Goal: Task Accomplishment & Management: Manage account settings

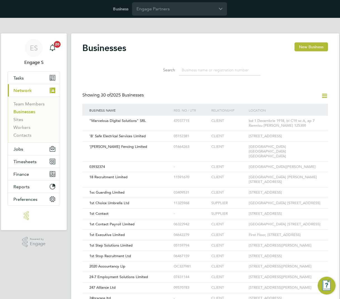
click at [201, 69] on input at bounding box center [219, 70] width 81 height 11
click at [214, 69] on input at bounding box center [219, 70] width 81 height 11
click at [279, 82] on div "Businesses New Business Search Showing 30 of 2025 Businesses Business Name Reg.…" at bounding box center [205, 257] width 246 height 430
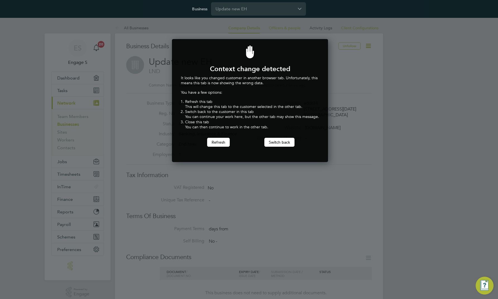
scroll to position [123, 154]
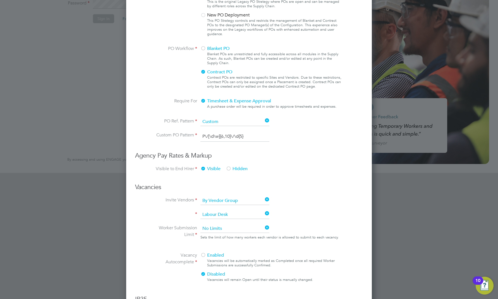
scroll to position [52, 0]
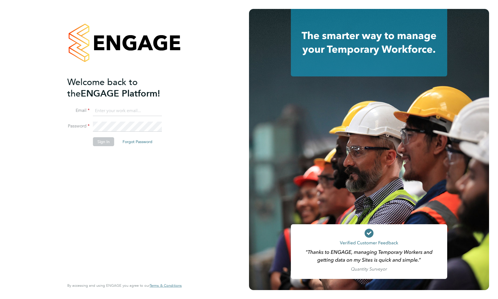
type input "support@engagelabs.io"
click at [102, 140] on button "Sign In" at bounding box center [103, 141] width 21 height 9
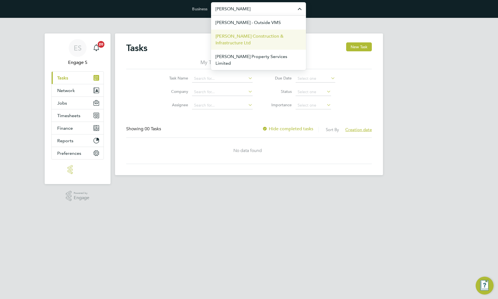
click at [265, 42] on span "[PERSON_NAME] Construction & Infrastructure Ltd" at bounding box center [258, 39] width 86 height 13
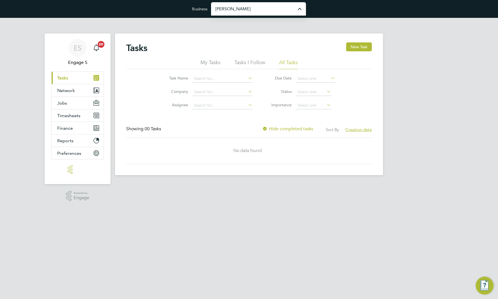
type input "[PERSON_NAME] Construction & Infrastructure Ltd"
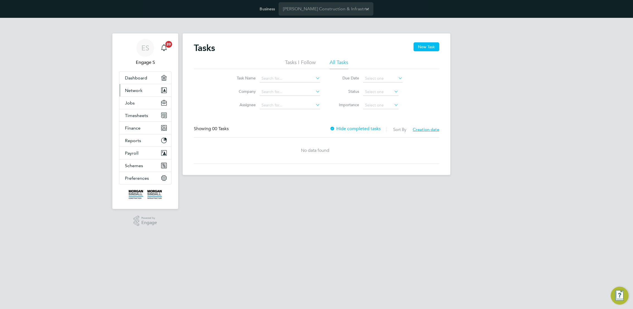
click at [146, 90] on button "Network" at bounding box center [145, 90] width 52 height 12
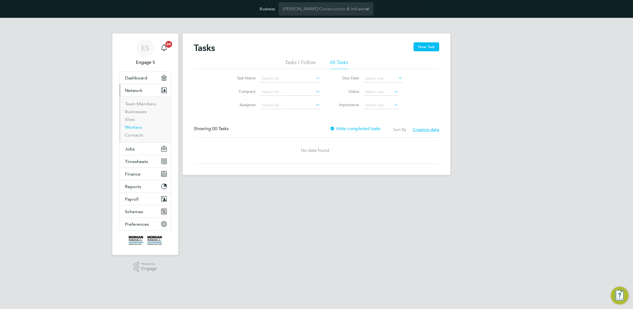
click at [131, 127] on link "Workers" at bounding box center [133, 127] width 17 height 5
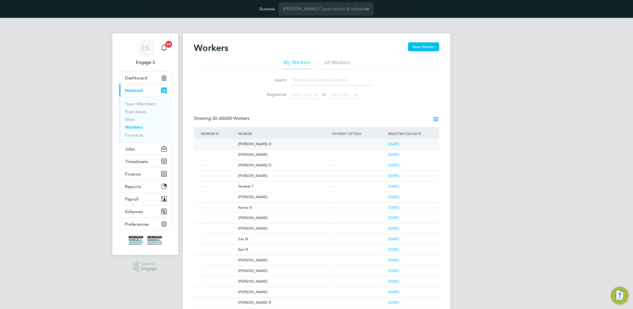
click at [246, 143] on div "Rajinder D" at bounding box center [284, 144] width 94 height 10
click at [337, 64] on li "All Workers" at bounding box center [337, 64] width 26 height 10
click at [126, 119] on link "Sites" at bounding box center [130, 119] width 10 height 5
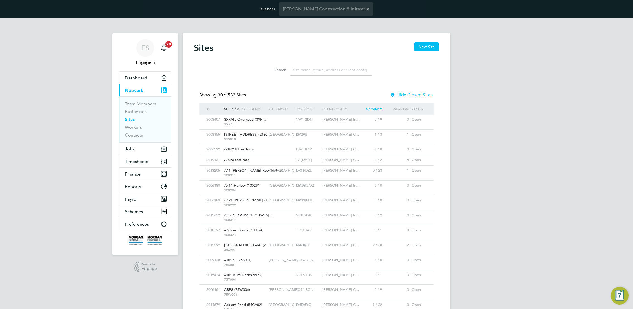
click at [321, 120] on div "NW1 2DN" at bounding box center [307, 120] width 27 height 10
click at [328, 183] on span "Morgan Sindall In…" at bounding box center [341, 185] width 37 height 5
click at [132, 150] on span "Jobs" at bounding box center [130, 148] width 10 height 5
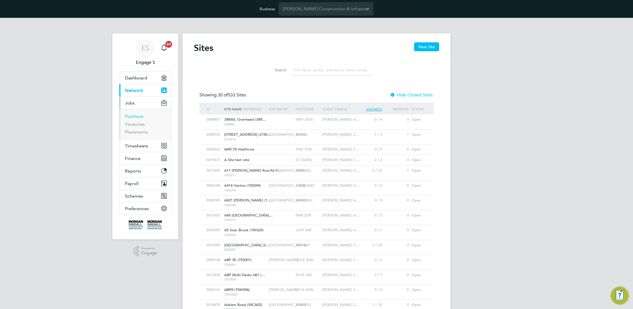
click at [128, 114] on link "Positions" at bounding box center [134, 116] width 18 height 5
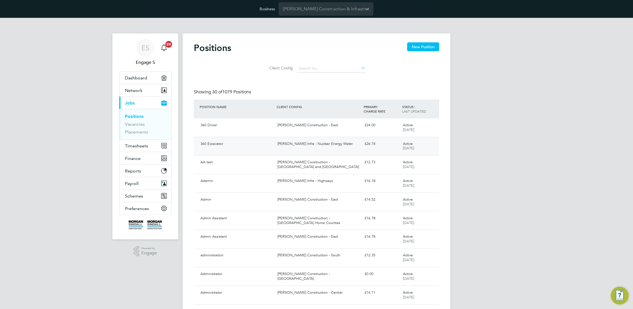
click at [298, 146] on div "[PERSON_NAME] Infra - Nuclear Energy Water" at bounding box center [318, 144] width 87 height 9
drag, startPoint x: 460, startPoint y: 98, endPoint x: 452, endPoint y: 97, distance: 7.3
click at [139, 131] on link "Placements" at bounding box center [136, 131] width 23 height 5
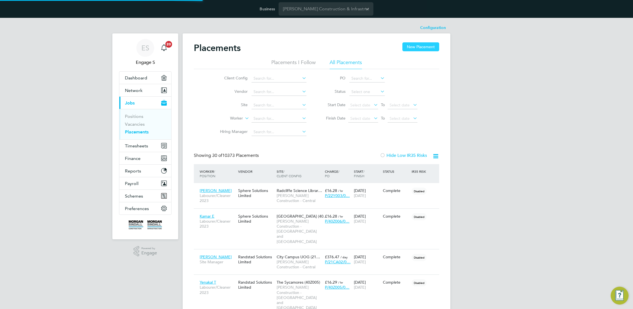
click at [416, 46] on button "New Placement" at bounding box center [421, 46] width 37 height 9
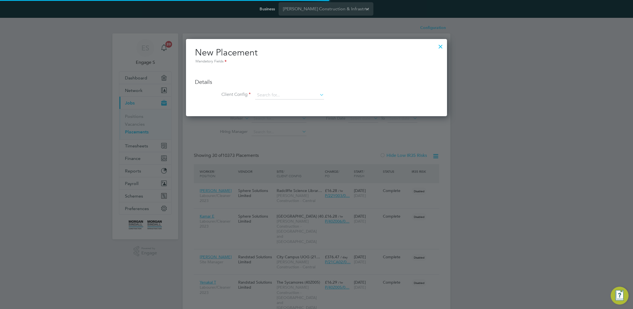
scroll to position [26, 49]
click at [298, 98] on input at bounding box center [289, 95] width 69 height 8
click at [311, 112] on li "Morgan Sindall Construction - East" at bounding box center [331, 111] width 153 height 8
type input "Morgan Sindall Construction - East"
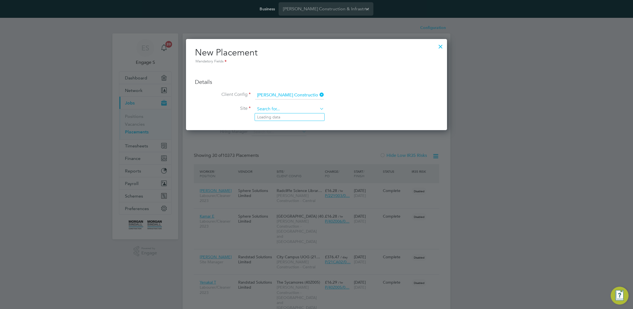
click at [311, 112] on input at bounding box center [289, 109] width 69 height 8
click at [307, 142] on li "Building 26 Jon Innes Centre (52K007)" at bounding box center [309, 140] width 109 height 8
type input "Building 26 Jon Innes Centre (52K007)"
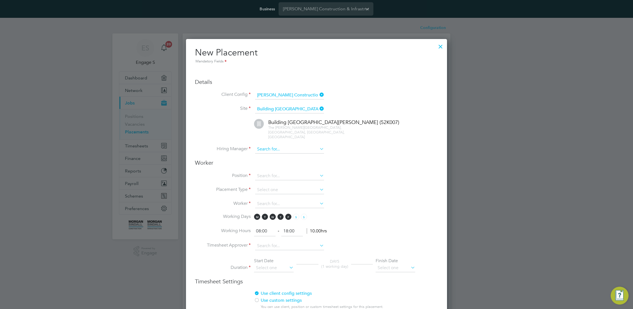
click at [308, 145] on input at bounding box center [289, 149] width 69 height 8
click at [294, 179] on li "[PERSON_NAME]" at bounding box center [289, 183] width 69 height 8
type input "[PERSON_NAME]"
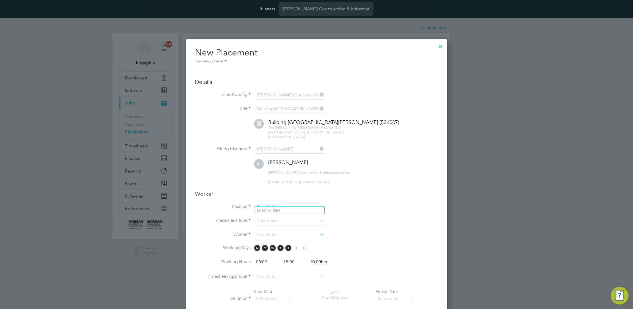
click at [304, 205] on input at bounding box center [289, 207] width 69 height 8
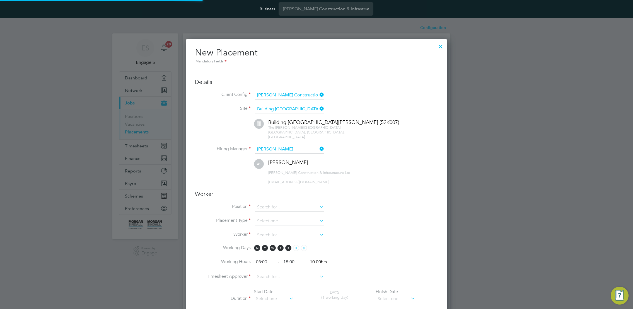
click at [296, 228] on li "Admin Assistant" at bounding box center [293, 226] width 77 height 8
type input "Admin Assistant"
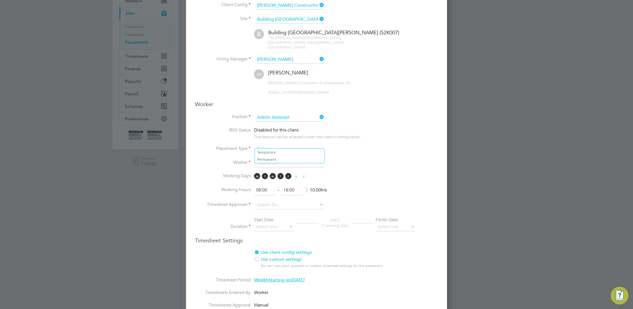
drag, startPoint x: 300, startPoint y: 142, endPoint x: 299, endPoint y: 146, distance: 4.5
click at [300, 145] on input at bounding box center [289, 149] width 69 height 8
click at [294, 162] on li "Permanent" at bounding box center [289, 159] width 69 height 7
type input "Permanent"
click at [294, 162] on input at bounding box center [289, 163] width 69 height 8
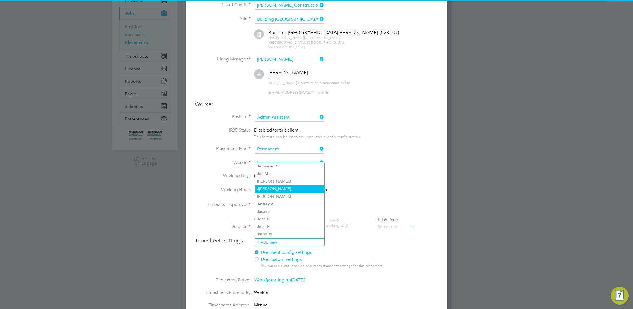
click at [290, 189] on li "J itesh L" at bounding box center [289, 189] width 69 height 8
type input "Jitesh L"
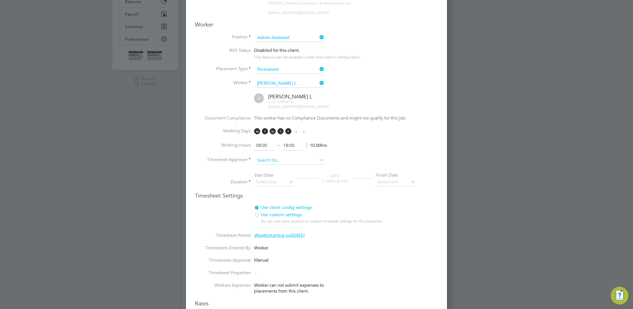
click at [293, 157] on input at bounding box center [289, 161] width 69 height 8
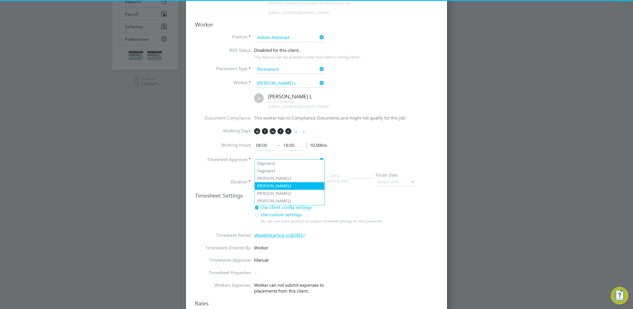
click at [289, 182] on li "Christopher J" at bounding box center [289, 186] width 69 height 8
type input "Christopher J"
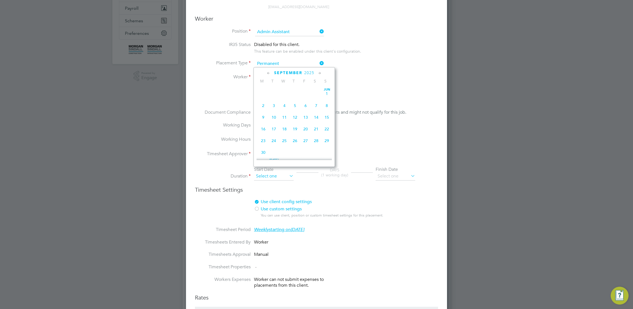
click at [284, 172] on input at bounding box center [274, 176] width 40 height 8
click at [263, 92] on span "18" at bounding box center [263, 89] width 11 height 11
type input "18 Aug 2025"
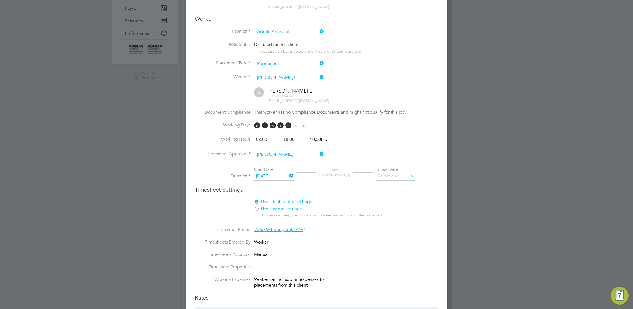
click at [400, 176] on li "Duration Start Date 18 Aug 2025 DAYS (12 working days) Finish Date" at bounding box center [316, 177] width 243 height 20
click at [403, 173] on input at bounding box center [396, 176] width 40 height 8
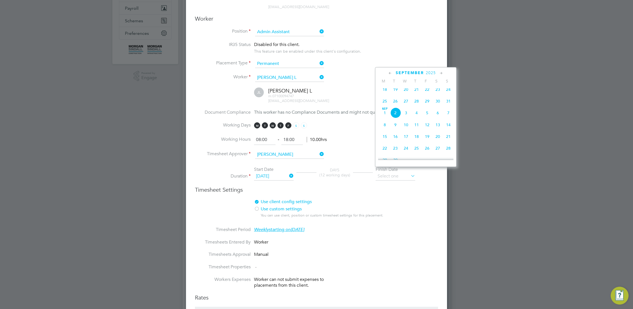
click at [449, 153] on span "28" at bounding box center [448, 148] width 11 height 11
type input "28 Sep 2025"
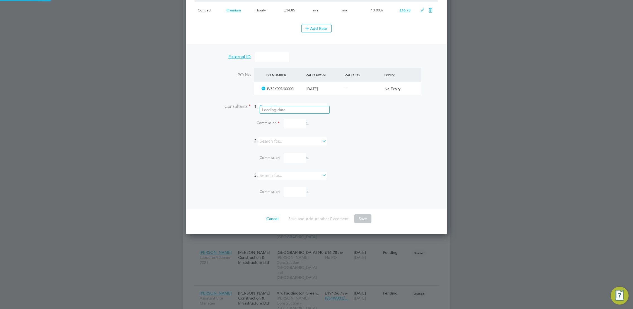
click at [298, 103] on input at bounding box center [292, 107] width 69 height 8
click at [300, 148] on li "[PERSON_NAME]" at bounding box center [294, 148] width 69 height 8
type input "[PERSON_NAME]"
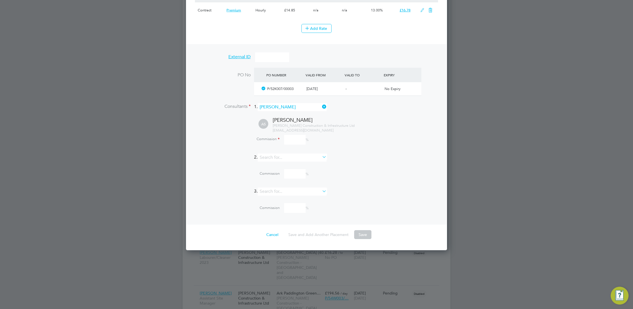
click at [298, 135] on input at bounding box center [294, 140] width 21 height 10
type input "100"
click at [348, 169] on div "Commission %" at bounding box center [331, 174] width 214 height 10
click at [366, 230] on button "Save" at bounding box center [362, 234] width 17 height 9
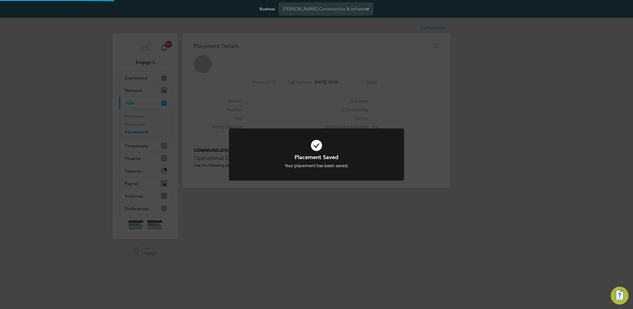
click at [362, 239] on div "Placement Saved Your placement has been saved. Cancel Okay" at bounding box center [316, 154] width 633 height 309
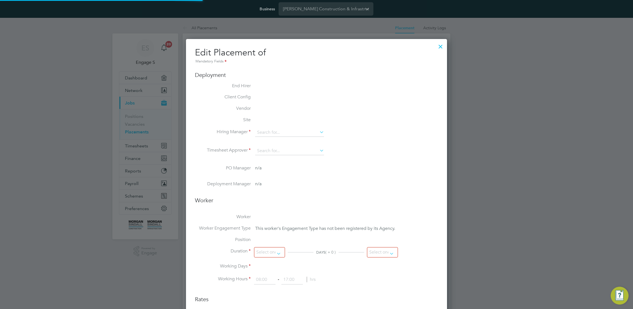
type input "Adam S"
type input "Christopher J"
type input "18 Aug 2025"
type input "28 Sep 2025"
type input "08:00"
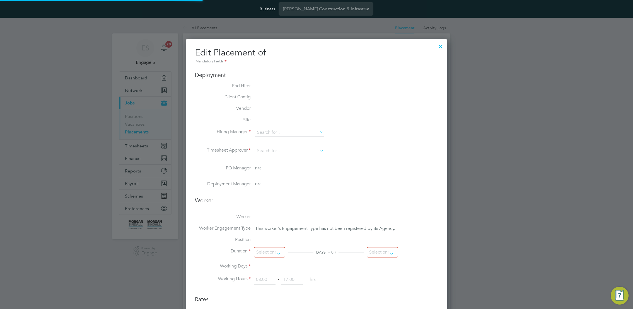
type input "18:00"
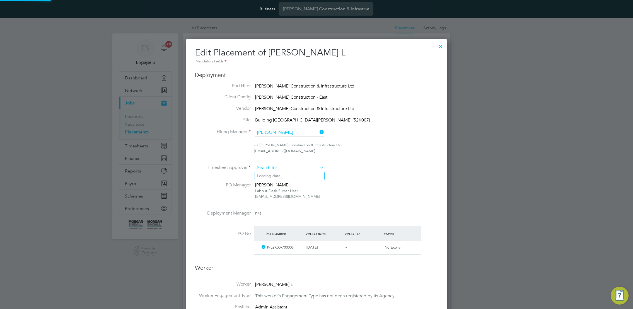
click at [287, 170] on input at bounding box center [289, 168] width 69 height 8
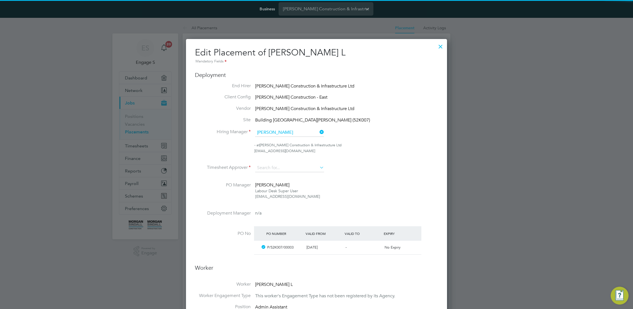
click at [297, 208] on li "Adam G" at bounding box center [289, 207] width 69 height 8
type input "Adam G"
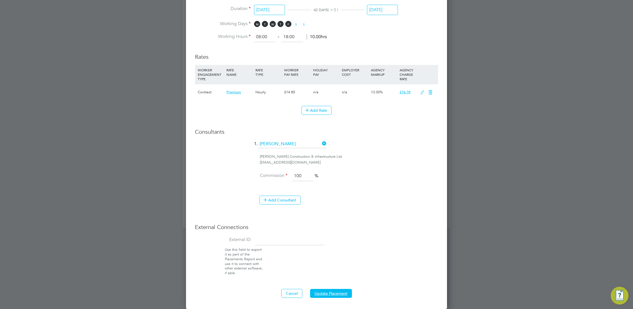
drag, startPoint x: 330, startPoint y: 293, endPoint x: 316, endPoint y: 303, distance: 16.8
click at [330, 294] on button "Update Placement" at bounding box center [331, 293] width 42 height 9
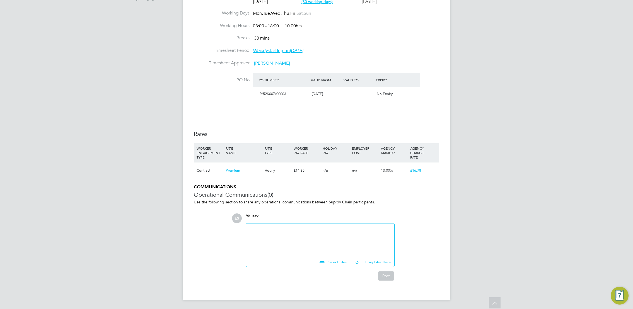
click at [319, 242] on div at bounding box center [320, 239] width 141 height 24
click at [307, 240] on div "To enrich screen reader interactions, please activate Accessibility in Grammarl…" at bounding box center [320, 239] width 141 height 24
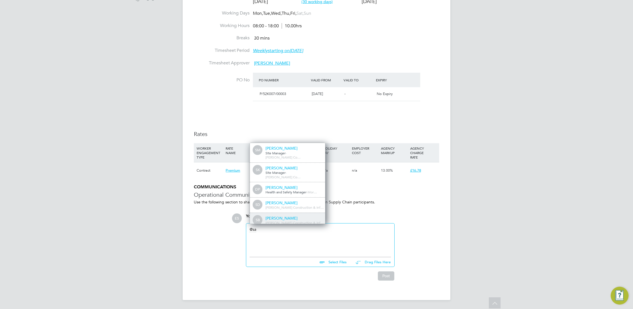
click at [306, 216] on div "Sam B" at bounding box center [294, 218] width 56 height 5
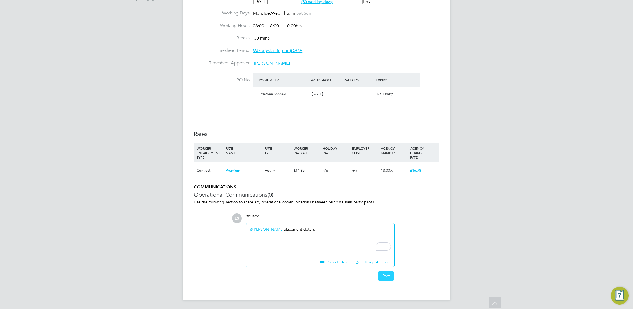
click at [383, 275] on button "Post" at bounding box center [386, 276] width 16 height 9
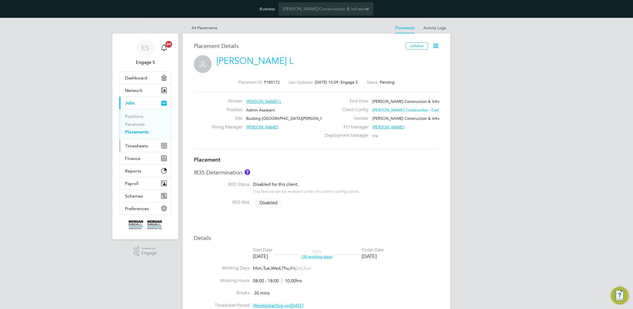
click at [137, 144] on span "Timesheets" at bounding box center [136, 145] width 23 height 5
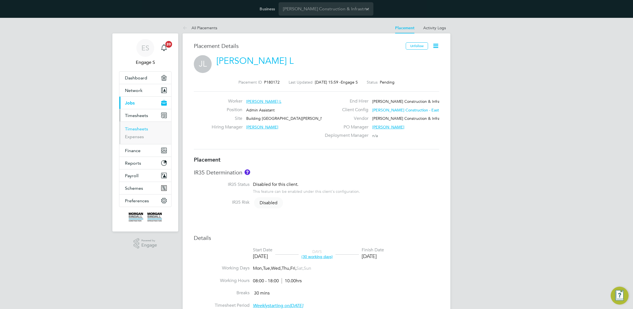
click at [138, 129] on link "Timesheets" at bounding box center [136, 128] width 23 height 5
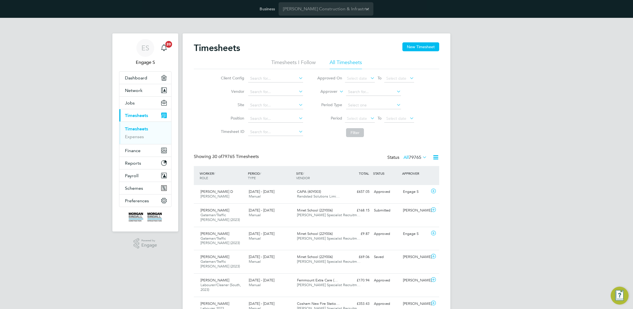
drag, startPoint x: 325, startPoint y: 141, endPoint x: 317, endPoint y: 147, distance: 10.5
click at [249, 155] on span "30 of 79765 Timesheets" at bounding box center [235, 157] width 47 height 6
drag, startPoint x: 246, startPoint y: 155, endPoint x: 242, endPoint y: 156, distance: 4.7
click at [243, 156] on span "30 of 79765 Timesheets" at bounding box center [235, 157] width 47 height 6
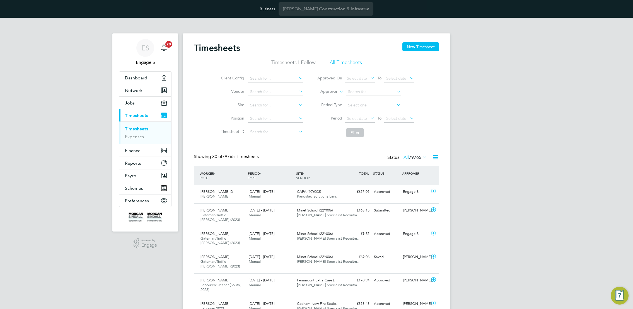
drag, startPoint x: 219, startPoint y: 160, endPoint x: 245, endPoint y: 155, distance: 26.4
click at [246, 155] on span "30 of 79765 Timesheets" at bounding box center [235, 157] width 47 height 6
drag, startPoint x: 258, startPoint y: 156, endPoint x: 273, endPoint y: 152, distance: 15.8
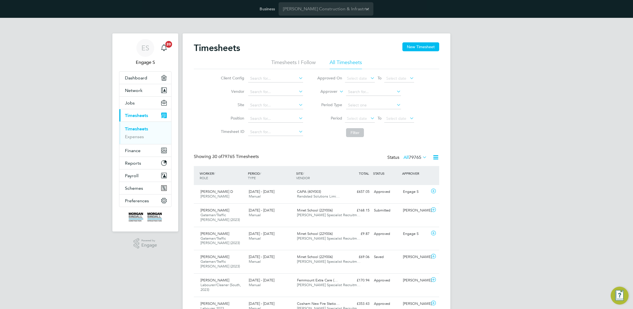
drag, startPoint x: 252, startPoint y: 153, endPoint x: 239, endPoint y: 152, distance: 12.9
drag, startPoint x: 239, startPoint y: 152, endPoint x: 277, endPoint y: 153, distance: 37.4
drag, startPoint x: 241, startPoint y: 155, endPoint x: 232, endPoint y: 157, distance: 9.6
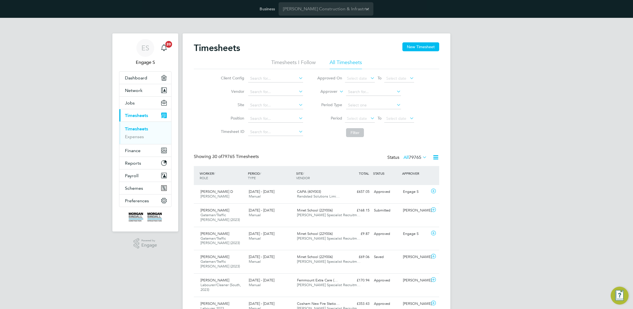
drag, startPoint x: 229, startPoint y: 157, endPoint x: 283, endPoint y: 155, distance: 53.3
click at [283, 155] on div "Showing 30 of 79765 Timesheets Status All 79765" at bounding box center [317, 160] width 246 height 12
click at [311, 197] on span "Randstad Solutions Limi…" at bounding box center [318, 196] width 43 height 5
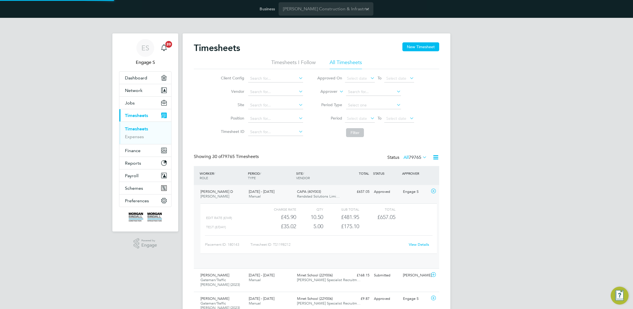
scroll to position [9, 54]
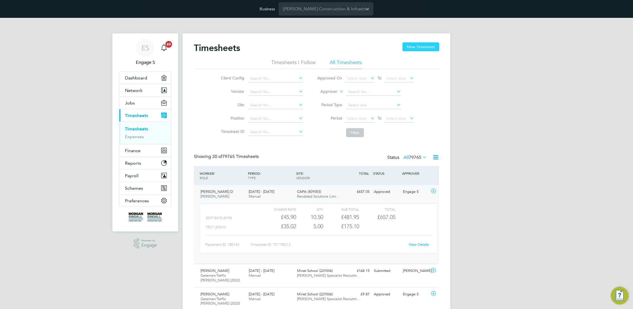
click at [414, 46] on button "New Timesheet" at bounding box center [421, 46] width 37 height 9
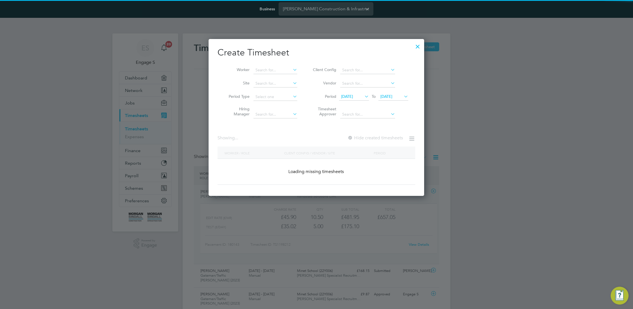
scroll to position [332, 216]
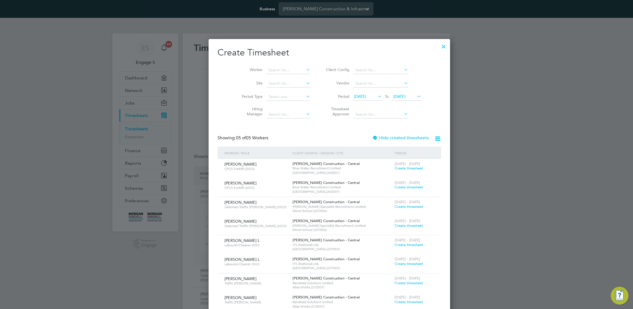
click at [395, 187] on span "Create timesheet" at bounding box center [409, 187] width 28 height 5
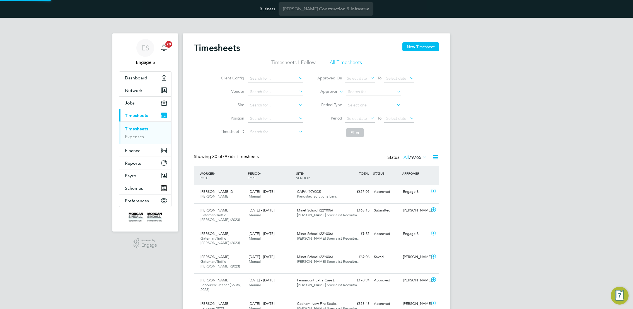
scroll to position [19, 49]
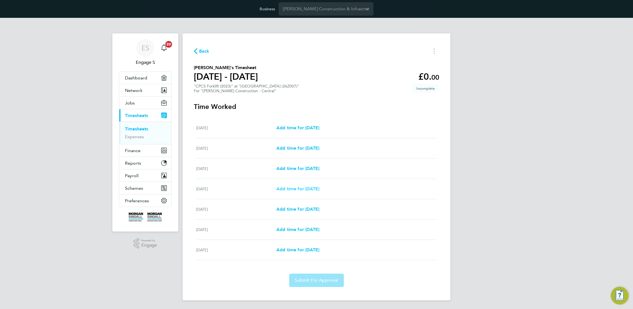
click at [308, 189] on span "Add time for Tue 26 Aug" at bounding box center [298, 188] width 43 height 5
select select "30"
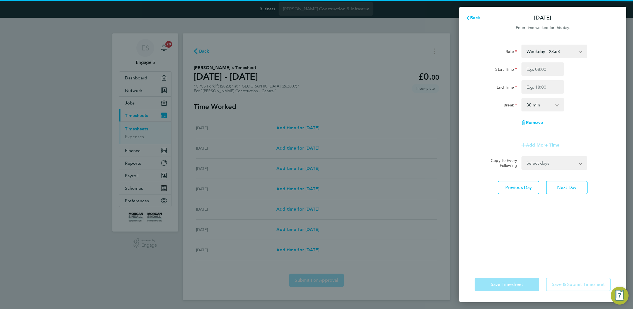
click at [497, 53] on select "Weekday - 23.63 Overtime - 34.28" at bounding box center [551, 51] width 58 height 12
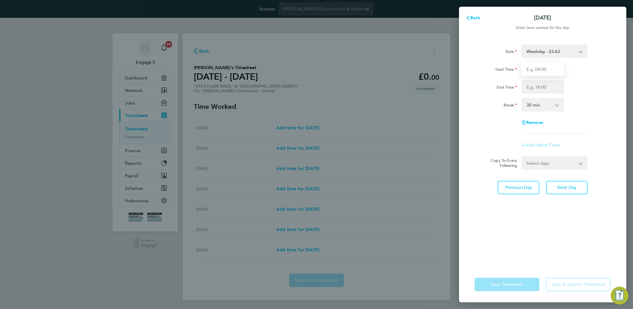
click at [497, 69] on input "Start Time" at bounding box center [543, 68] width 42 height 13
type input "11:00"
click at [497, 84] on input "End Time" at bounding box center [543, 86] width 42 height 13
type input "18:00"
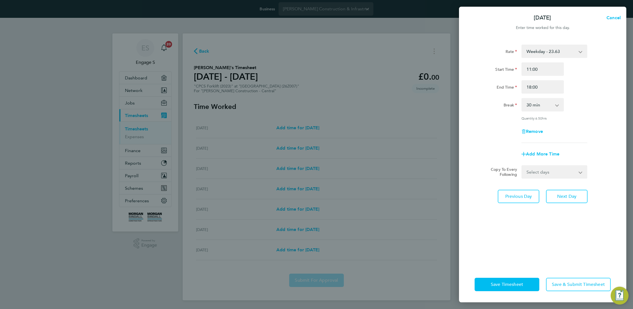
drag, startPoint x: 600, startPoint y: 112, endPoint x: 598, endPoint y: 115, distance: 3.6
click at [497, 114] on div "Rate Weekday - 23.63 Overtime - 34.28 Start Time 11:00 End Time 18:00 Break 0 m…" at bounding box center [543, 94] width 136 height 98
click at [497, 194] on button "Next Day" at bounding box center [567, 196] width 42 height 13
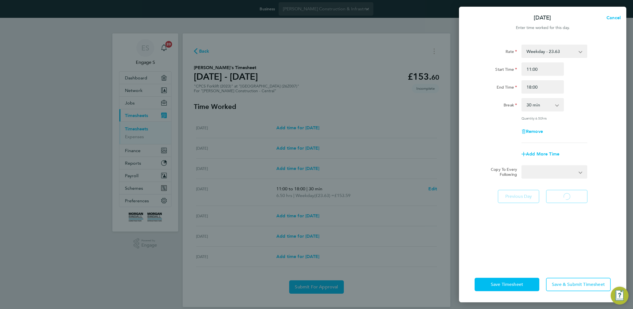
select select "30"
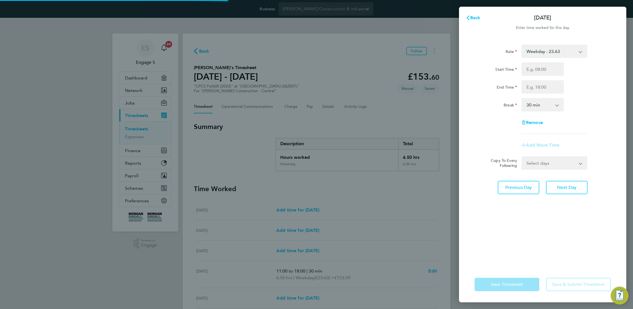
click at [497, 69] on input "Start Time" at bounding box center [543, 68] width 42 height 13
type input "02:02"
click at [497, 88] on input "End Time" at bounding box center [543, 86] width 42 height 13
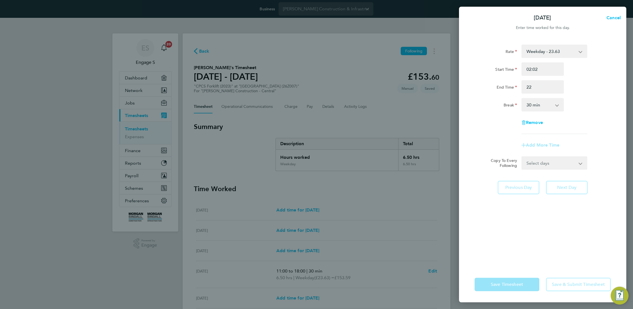
type input "22:00"
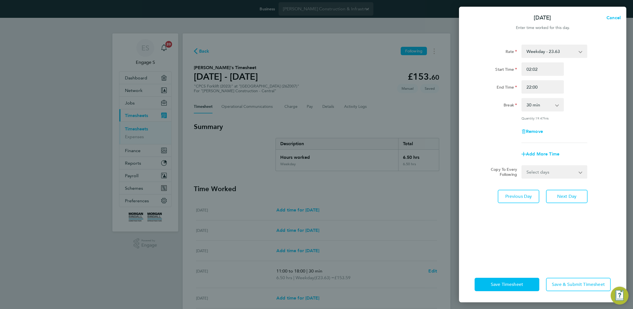
click at [497, 93] on div "End Time 22:00" at bounding box center [543, 86] width 141 height 13
click at [497, 283] on span "Save & Submit Timesheet" at bounding box center [578, 285] width 53 height 6
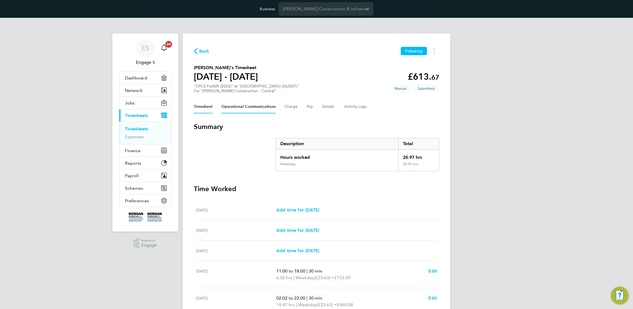
click at [254, 109] on Communications-tab "Operational Communications" at bounding box center [249, 106] width 54 height 13
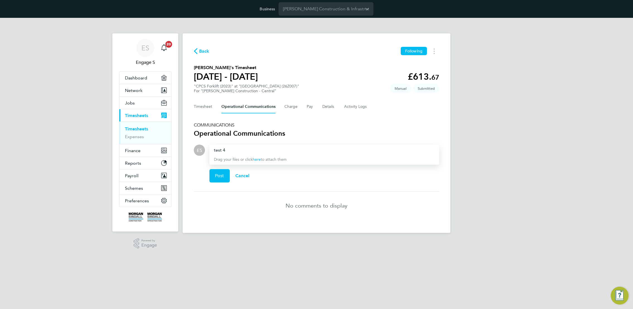
click at [322, 131] on h3 "Operational Communications" at bounding box center [317, 133] width 246 height 9
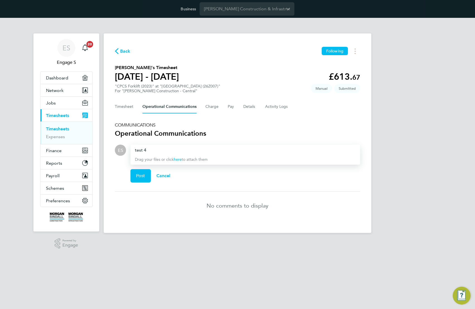
click at [143, 129] on section "COMMUNICATIONS Operational Communications ES Drop your files here Supported fil…" at bounding box center [238, 170] width 246 height 97
click at [149, 132] on h3 "Operational Communications" at bounding box center [238, 133] width 246 height 9
click at [138, 126] on h5 "COMMUNICATIONS" at bounding box center [238, 125] width 246 height 6
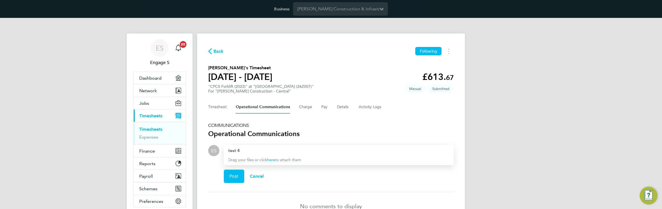
click at [220, 125] on h5 "COMMUNICATIONS" at bounding box center [331, 125] width 246 height 6
click at [236, 123] on h5 "COMMUNICATIONS" at bounding box center [331, 125] width 246 height 6
click at [309, 146] on div "test 4 Drag your files or click here to attach them" at bounding box center [339, 155] width 230 height 20
click at [233, 125] on h5 "COMMUNICATIONS" at bounding box center [331, 125] width 246 height 6
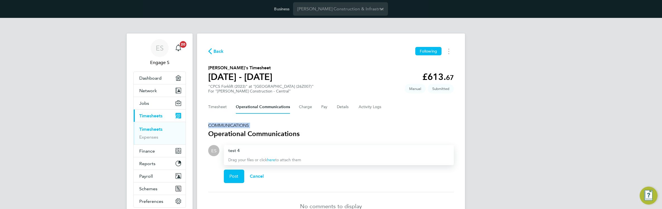
click at [233, 125] on h5 "COMMUNICATIONS" at bounding box center [331, 125] width 246 height 6
click at [227, 124] on h5 "COMMUNICATIONS" at bounding box center [331, 125] width 246 height 6
click at [215, 135] on h3 "Operational Communications" at bounding box center [331, 133] width 246 height 9
click at [259, 175] on span "Cancel" at bounding box center [257, 175] width 14 height 5
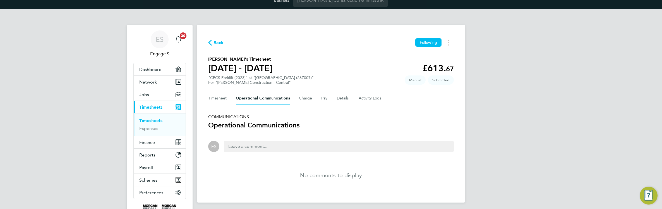
scroll to position [28, 0]
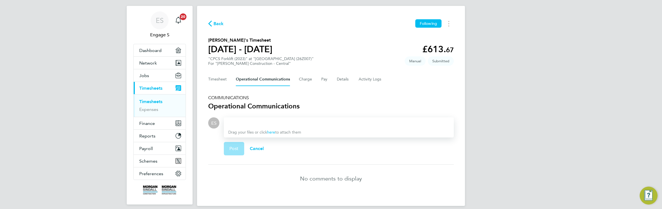
click at [276, 124] on div at bounding box center [338, 122] width 221 height 7
click at [272, 126] on div "Drag your files or click here to attach them" at bounding box center [339, 127] width 230 height 20
click at [256, 146] on span "Cancel" at bounding box center [257, 148] width 14 height 5
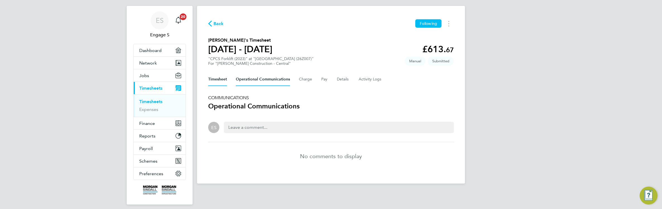
click at [212, 79] on button "Timesheet" at bounding box center [217, 79] width 19 height 13
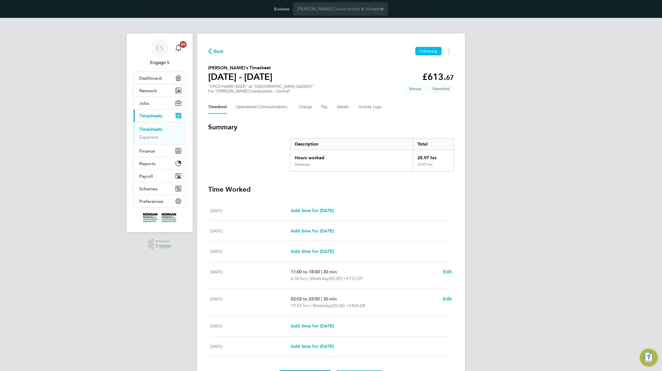
drag, startPoint x: 338, startPoint y: 169, endPoint x: 200, endPoint y: 56, distance: 178.5
click at [200, 56] on div "Back Following Stephen G's Timesheet 23 - 29 Aug 2025 £613. 67 "CPCS Forklift (…" at bounding box center [331, 214] width 268 height 363
drag, startPoint x: 330, startPoint y: 44, endPoint x: 333, endPoint y: 44, distance: 3.1
click at [333, 44] on div "Back Following Stephen G's Timesheet 23 - 29 Aug 2025 £613. 67 "CPCS Forklift (…" at bounding box center [331, 214] width 268 height 363
click at [260, 107] on Communications-tab "Operational Communications" at bounding box center [263, 106] width 54 height 13
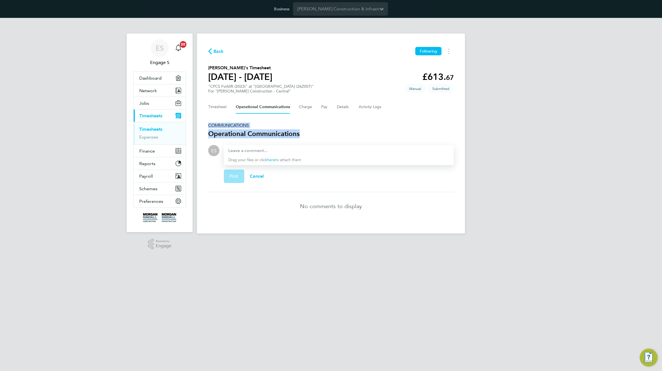
drag, startPoint x: 309, startPoint y: 136, endPoint x: 204, endPoint y: 121, distance: 106.8
click at [203, 121] on div "Back Following Stephen G's Timesheet 23 - 29 Aug 2025 £613. 67 "CPCS Forklift (…" at bounding box center [331, 133] width 268 height 200
click at [293, 130] on h3 "Operational Communications" at bounding box center [331, 133] width 246 height 9
drag, startPoint x: 292, startPoint y: 132, endPoint x: 254, endPoint y: 132, distance: 38.5
click at [254, 132] on h3 "Operational Communications" at bounding box center [331, 133] width 246 height 9
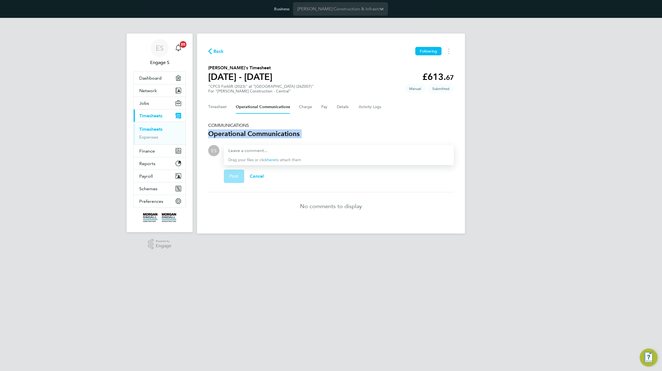
click at [254, 132] on h3 "Operational Communications" at bounding box center [331, 133] width 246 height 9
click at [312, 145] on div "Drag your files or click here to attach them Post Cancel" at bounding box center [339, 166] width 230 height 42
click at [307, 152] on div at bounding box center [338, 150] width 221 height 7
click at [340, 109] on button "Details" at bounding box center [343, 106] width 13 height 13
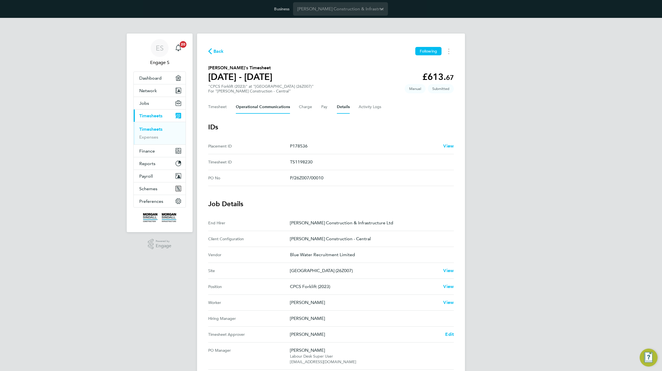
click at [261, 107] on Communications-tab "Operational Communications" at bounding box center [263, 106] width 54 height 13
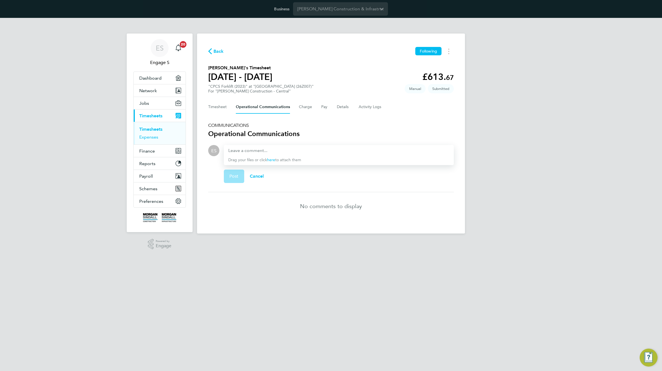
click at [152, 138] on link "Expenses" at bounding box center [148, 136] width 19 height 5
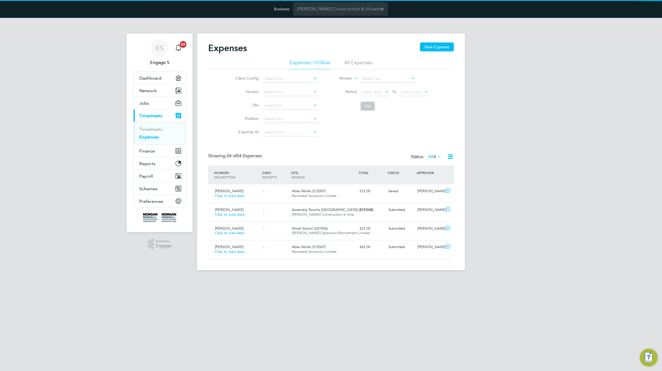
scroll to position [14, 49]
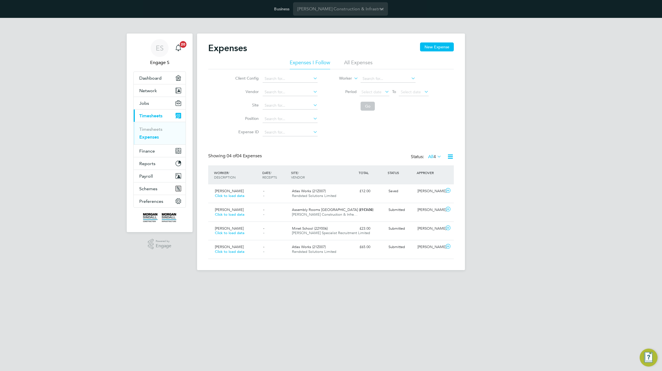
click at [361, 61] on li "All Expenses" at bounding box center [358, 64] width 28 height 10
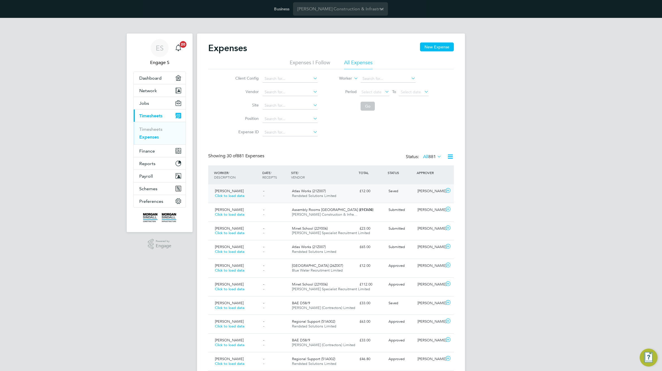
click at [318, 199] on div "Atlas Works (21Z007) Randstad Solutions Limited" at bounding box center [324, 193] width 68 height 14
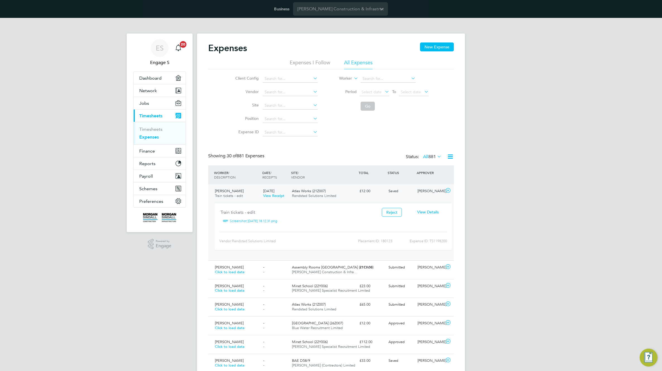
click at [434, 212] on span "View Details" at bounding box center [427, 211] width 21 height 5
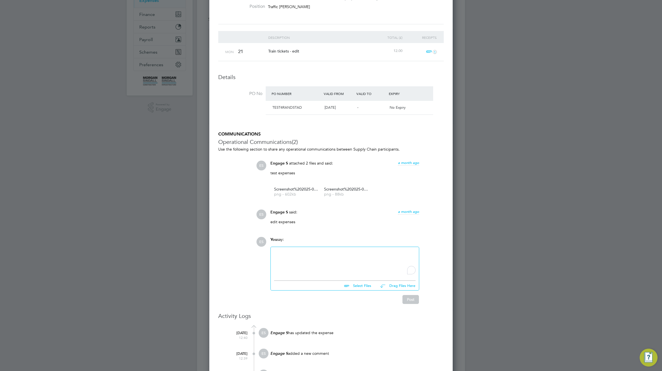
click at [364, 259] on div "To enrich screen reader interactions, please activate Accessibility in Grammarl…" at bounding box center [344, 262] width 141 height 24
click at [363, 286] on input "file" at bounding box center [374, 284] width 84 height 8
type input "C:\fakepath\Screenshot 2025-09-02 at 13.22.32.png"
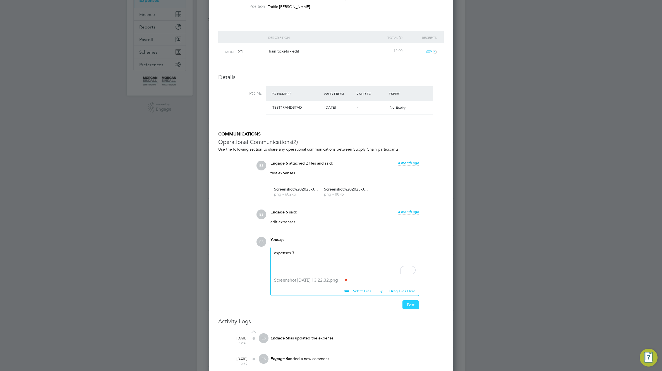
click at [411, 299] on button "Post" at bounding box center [410, 304] width 16 height 9
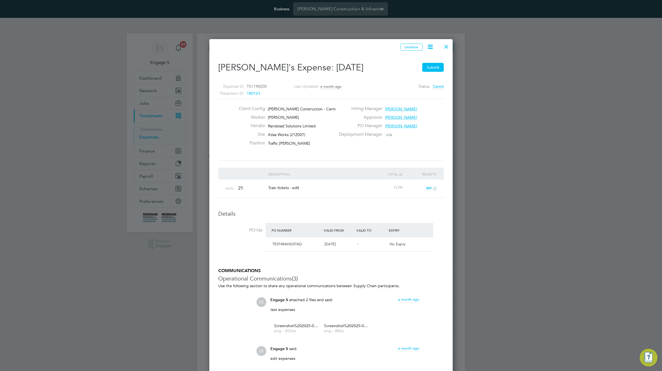
click at [448, 46] on div at bounding box center [446, 45] width 10 height 10
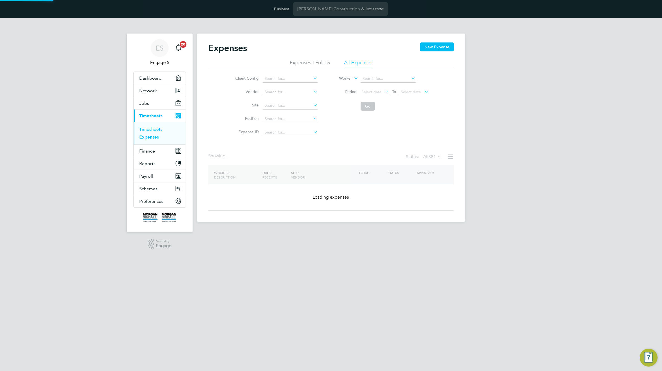
click at [147, 130] on link "Timesheets" at bounding box center [150, 128] width 23 height 5
click at [442, 45] on button "New Timesheet" at bounding box center [435, 46] width 37 height 9
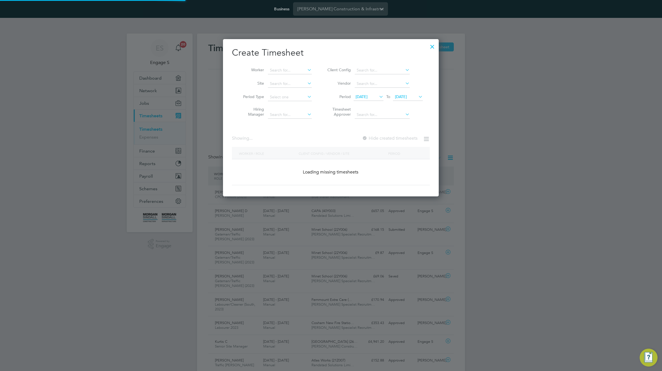
scroll to position [14, 49]
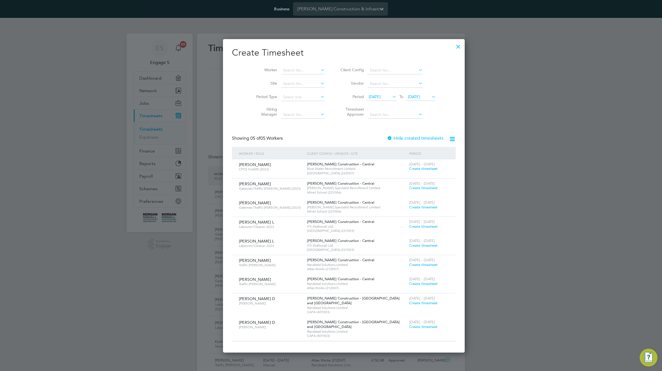
click at [453, 40] on div at bounding box center [458, 45] width 10 height 10
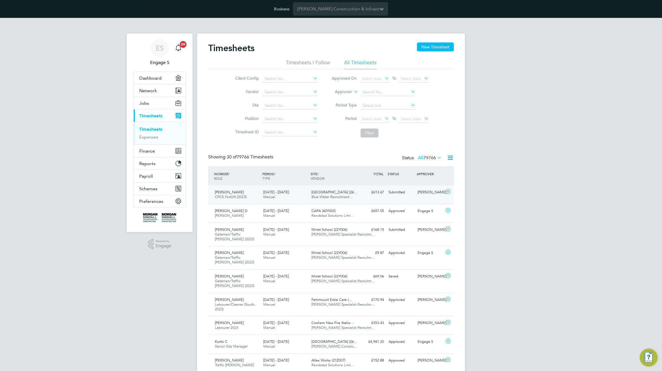
click at [313, 195] on span "Blue Water Recruitment…" at bounding box center [331, 196] width 41 height 5
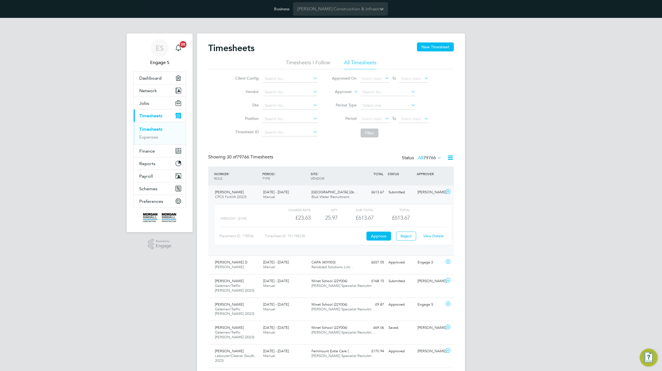
click at [432, 238] on div "View Details" at bounding box center [433, 235] width 27 height 9
click at [371, 236] on button "Approve" at bounding box center [378, 235] width 25 height 9
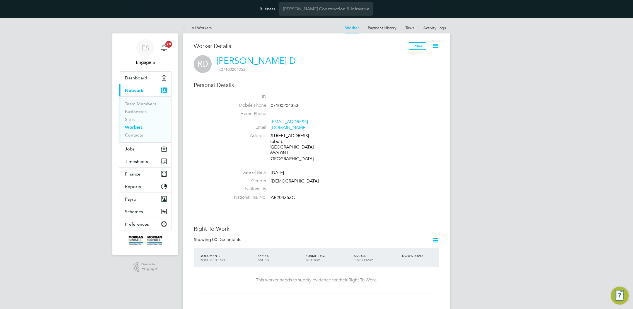
click at [436, 46] on icon at bounding box center [435, 45] width 7 height 7
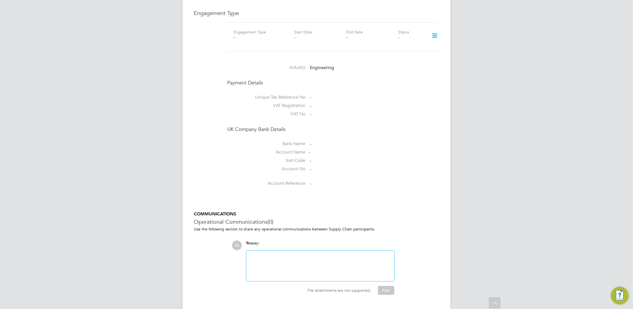
scroll to position [421, 0]
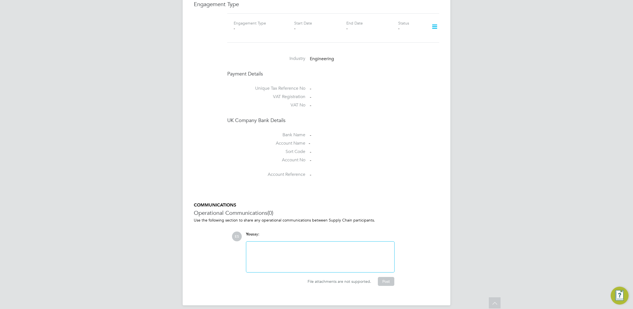
click at [327, 245] on div at bounding box center [320, 257] width 141 height 24
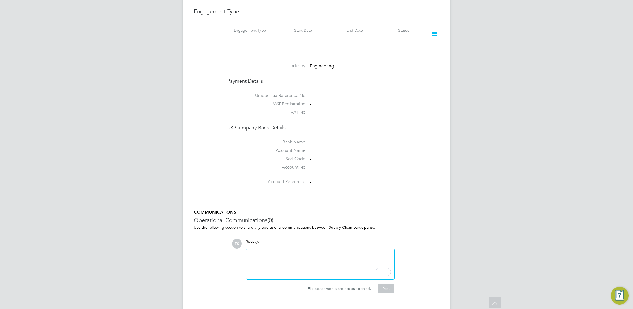
scroll to position [409, 0]
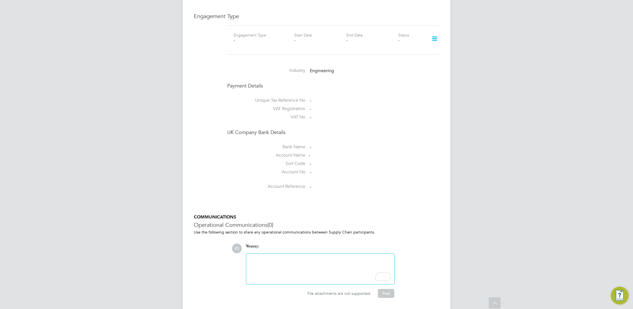
click at [329, 257] on div "To enrich screen reader interactions, please activate Accessibility in Grammarl…" at bounding box center [320, 269] width 141 height 24
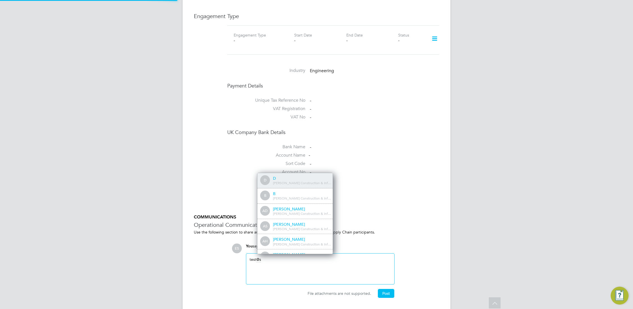
scroll to position [0, 0]
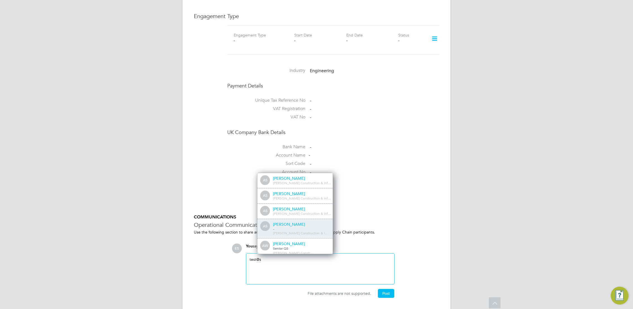
click at [310, 222] on div "Adam S" at bounding box center [301, 224] width 56 height 5
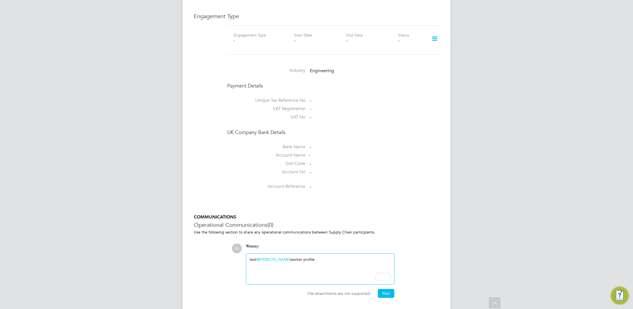
click at [276, 257] on div "test @Adam S ​ worker profile" at bounding box center [320, 269] width 141 height 24
click at [386, 289] on button "Post" at bounding box center [386, 293] width 16 height 9
click at [228, 230] on p "Use the following section to share any operational communications between Suppl…" at bounding box center [317, 232] width 246 height 5
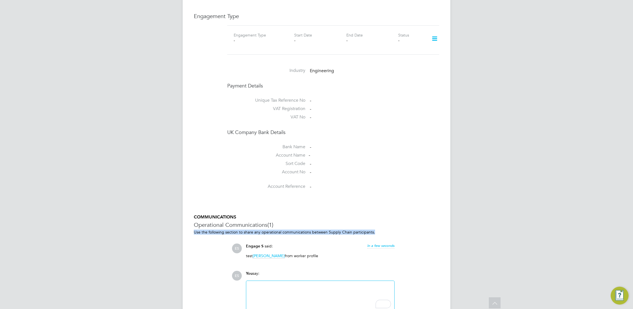
click at [228, 230] on p "Use the following section to share any operational communications between Suppl…" at bounding box center [317, 232] width 246 height 5
click at [247, 222] on h3 "Operational Communications (1)" at bounding box center [317, 225] width 246 height 7
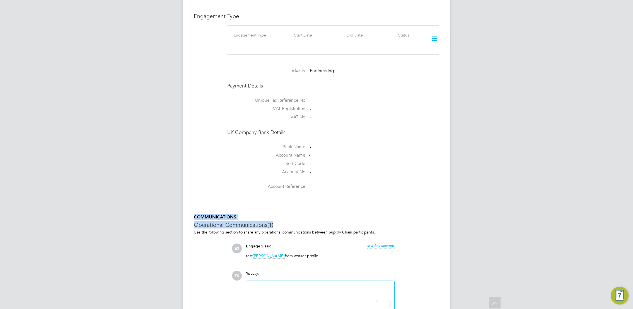
drag, startPoint x: 190, startPoint y: 211, endPoint x: 285, endPoint y: 220, distance: 95.5
copy div "COMMUNICATIONS Operational Communications (1)"
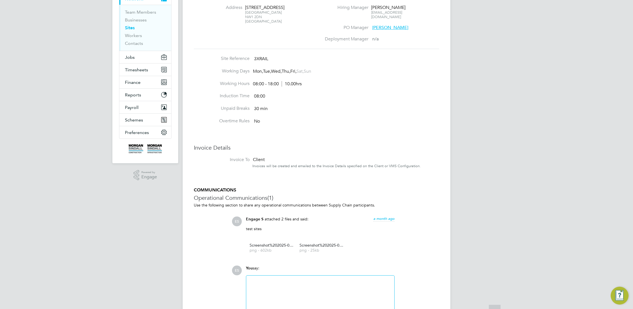
scroll to position [139, 0]
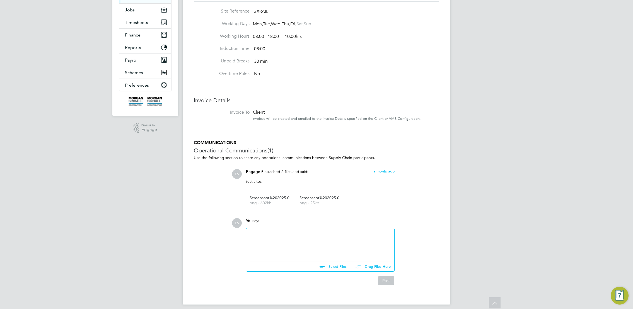
click at [328, 249] on div at bounding box center [320, 244] width 141 height 24
click at [342, 263] on input "file" at bounding box center [349, 266] width 84 height 8
type input "C:\fakepath\Screenshot 2025-09-02 at 13.32.27.png"
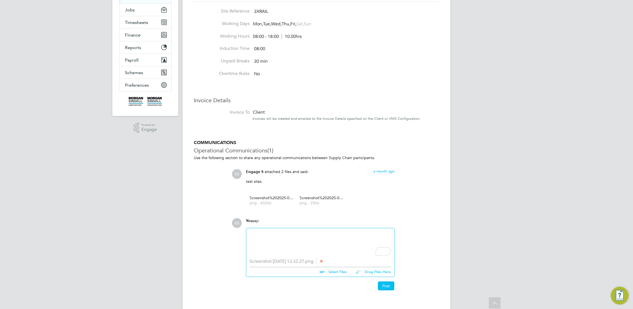
click at [291, 233] on div "To enrich screen reader interactions, please activate Accessibility in Grammarl…" at bounding box center [320, 244] width 141 height 24
click at [265, 232] on div "test istes" at bounding box center [320, 244] width 141 height 24
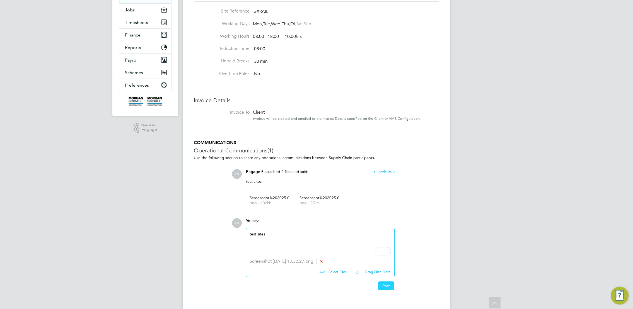
click at [386, 282] on button "Post" at bounding box center [386, 286] width 16 height 9
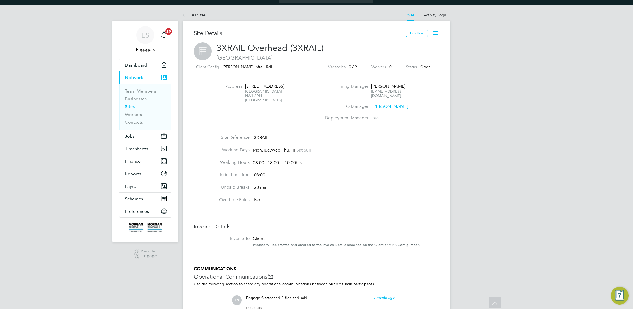
scroll to position [0, 0]
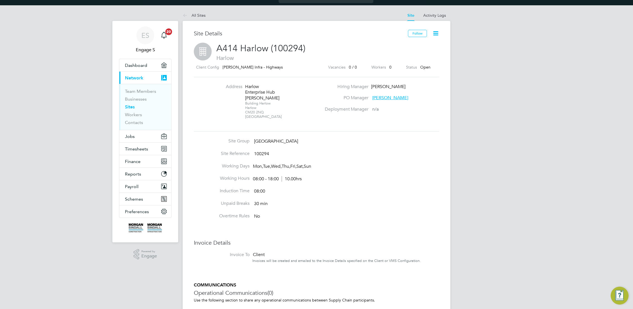
scroll to position [110, 0]
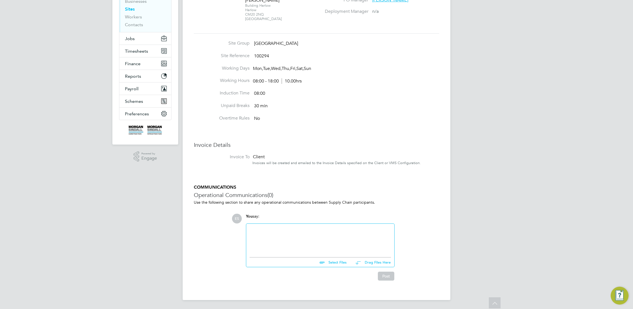
click at [327, 240] on div at bounding box center [320, 239] width 141 height 24
click at [327, 240] on div "To enrich screen reader interactions, please activate Accessibility in Grammarl…" at bounding box center [320, 239] width 141 height 24
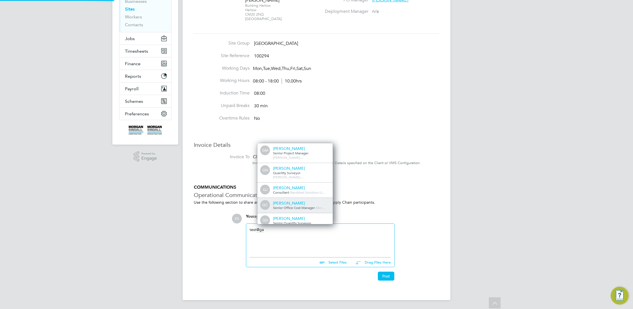
scroll to position [3, 3]
click at [306, 186] on div "Gareth J" at bounding box center [301, 188] width 56 height 5
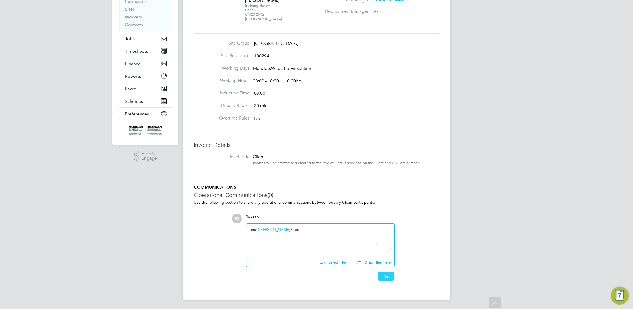
click at [388, 278] on button "Post" at bounding box center [386, 276] width 16 height 9
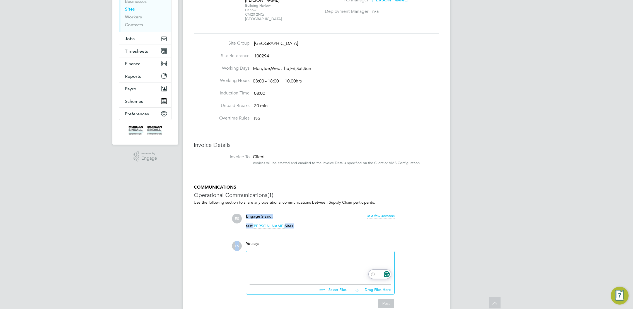
drag, startPoint x: 314, startPoint y: 236, endPoint x: 214, endPoint y: 207, distance: 104.0
click at [214, 207] on div "COMMUNICATIONS Operational Communications (1) Use the following section to shar…" at bounding box center [317, 247] width 246 height 124
click at [391, 215] on span "in a few seconds" at bounding box center [380, 216] width 27 height 5
click at [470, 273] on div "ES Engage S Notifications 20 Applications: Dashboard Current page: Network Team…" at bounding box center [316, 122] width 633 height 430
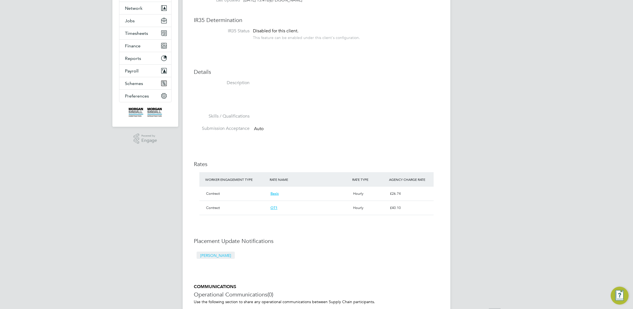
scroll to position [175, 0]
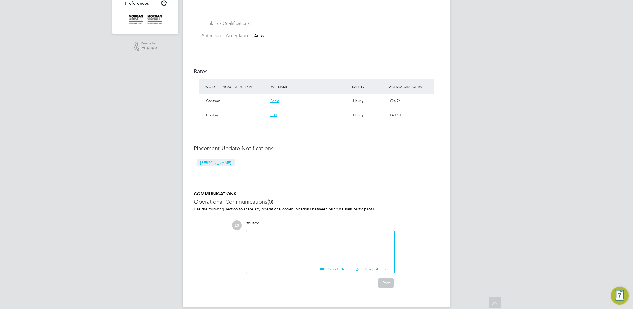
click at [279, 242] on div at bounding box center [320, 246] width 141 height 24
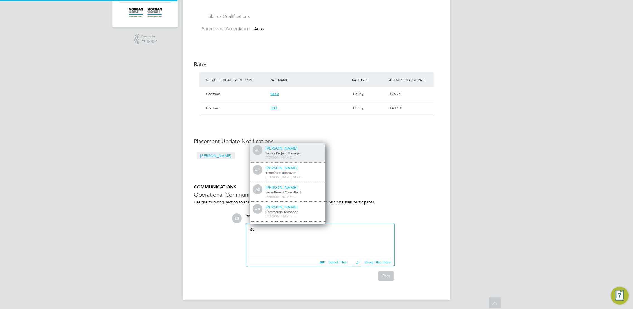
scroll to position [0, 0]
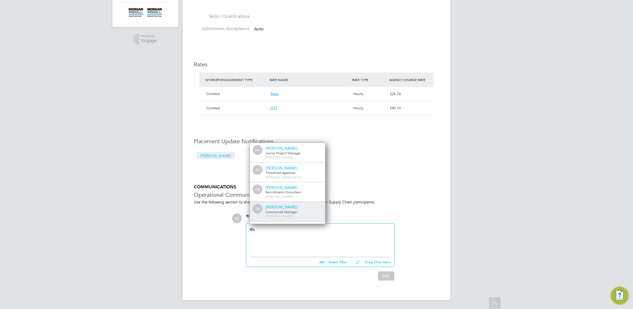
click at [316, 210] on div "Commercial Manager - [PERSON_NAME]…" at bounding box center [294, 214] width 56 height 9
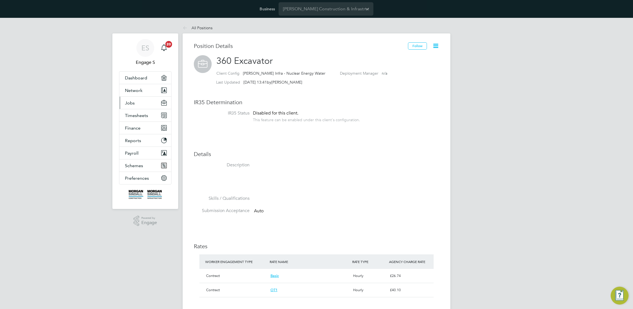
click at [131, 104] on span "Jobs" at bounding box center [130, 102] width 10 height 5
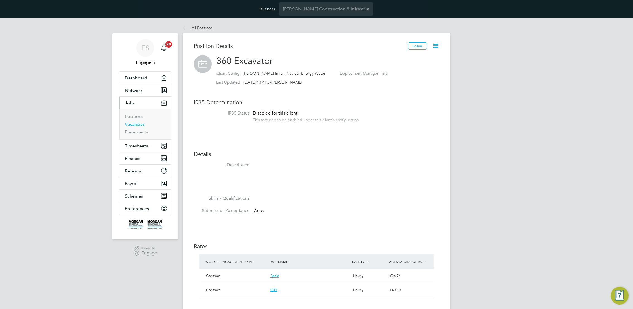
click at [133, 124] on link "Vacancies" at bounding box center [135, 124] width 20 height 5
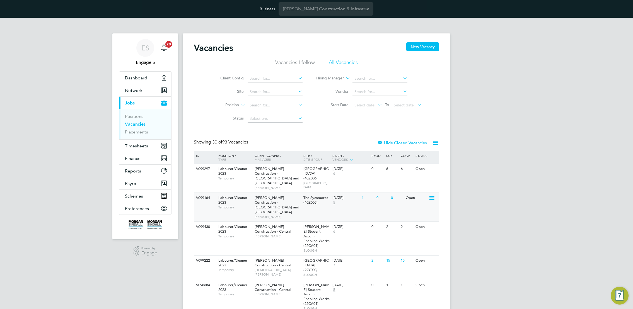
click at [306, 197] on span "The Sycamores (40Z005)" at bounding box center [316, 200] width 25 height 9
click at [289, 121] on input at bounding box center [275, 119] width 55 height 8
click at [318, 174] on div "Springwell Gardens (40Z006) LEEDS" at bounding box center [316, 178] width 29 height 28
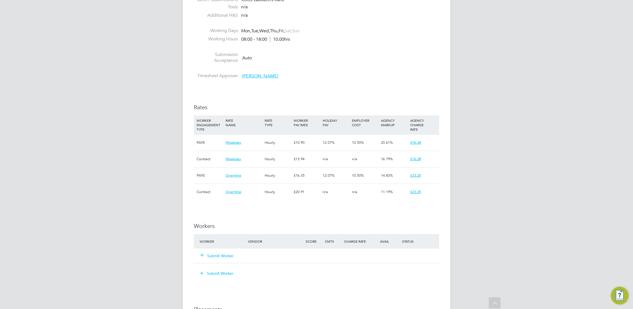
scroll to position [282, 0]
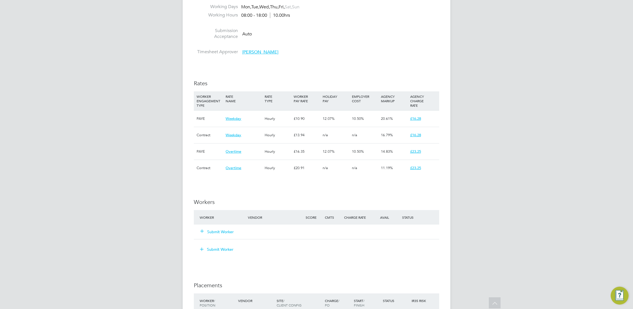
click at [226, 231] on button "Submit Worker" at bounding box center [217, 232] width 33 height 6
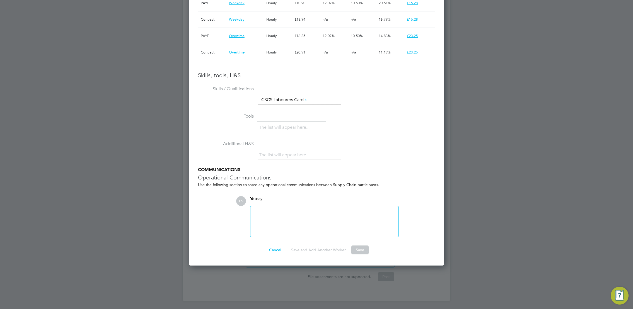
click at [296, 210] on div at bounding box center [324, 222] width 141 height 24
click at [273, 250] on button "Cancel" at bounding box center [275, 250] width 21 height 9
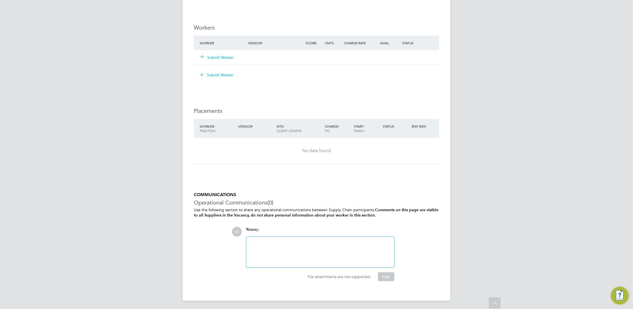
drag, startPoint x: 266, startPoint y: 238, endPoint x: 268, endPoint y: 241, distance: 3.5
click at [266, 238] on div at bounding box center [320, 252] width 148 height 31
click at [268, 241] on div "To enrich screen reader interactions, please activate Accessibility in Grammarl…" at bounding box center [320, 253] width 141 height 24
click at [219, 59] on button "Submit Worker" at bounding box center [217, 58] width 33 height 6
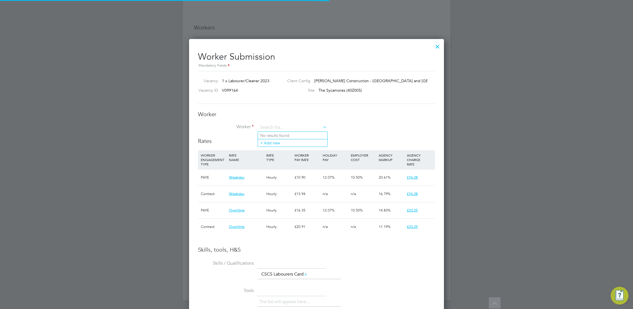
scroll to position [8, 145]
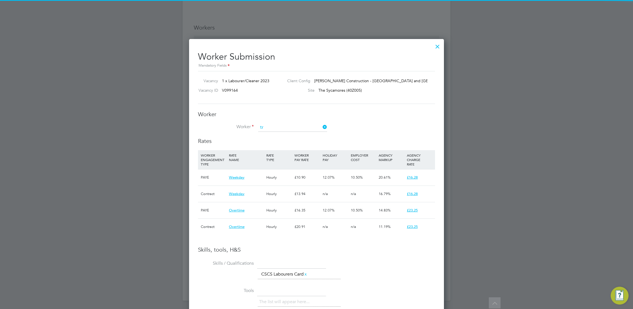
click at [279, 134] on li "Tr ent S (6056531)" at bounding box center [292, 136] width 69 height 8
type input "Trent S (6056531)"
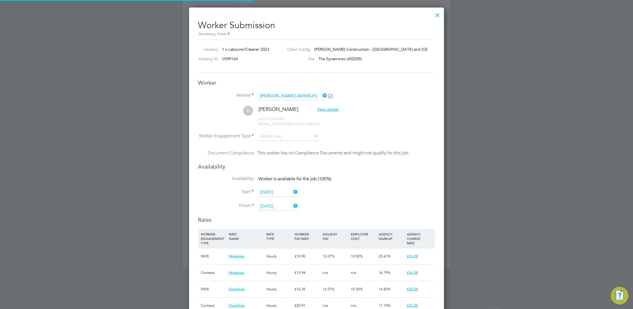
scroll to position [512, 255]
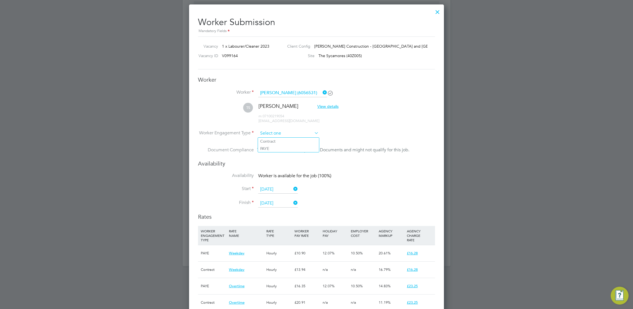
click at [286, 137] on input at bounding box center [288, 133] width 61 height 8
click at [283, 148] on li "PAYE" at bounding box center [288, 148] width 61 height 7
type input "PAYE"
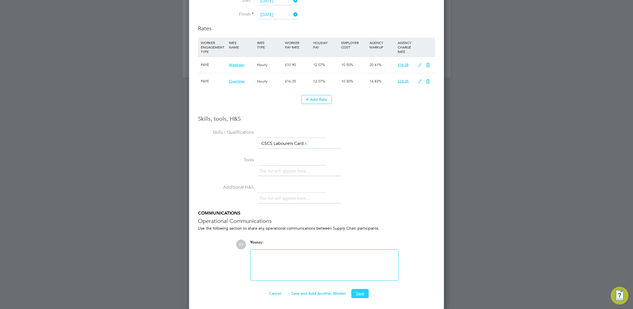
click at [359, 295] on button "Save" at bounding box center [360, 293] width 17 height 9
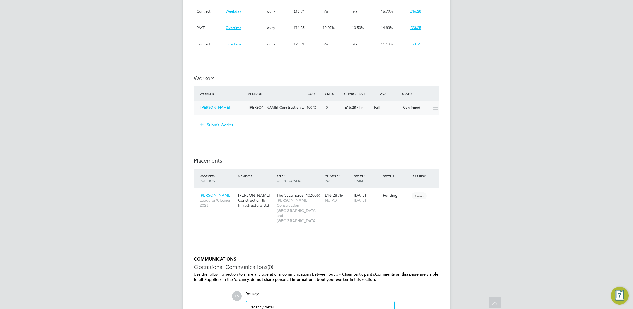
click at [282, 107] on span "Morgan Sindall Construction…" at bounding box center [277, 107] width 56 height 5
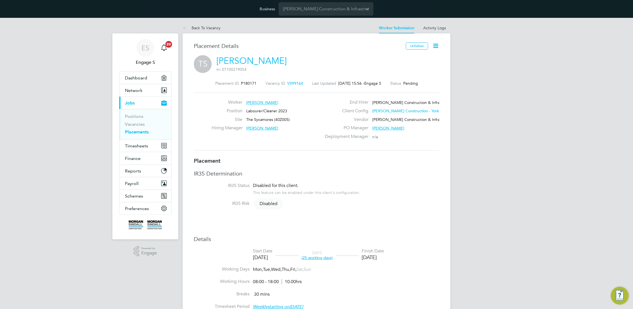
click at [135, 132] on link "Placements" at bounding box center [137, 131] width 24 height 5
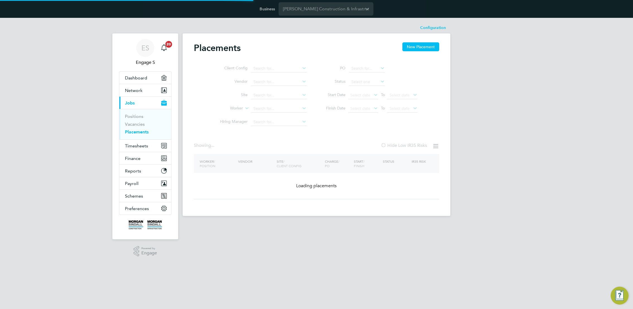
click at [135, 132] on link "Placements" at bounding box center [137, 131] width 24 height 5
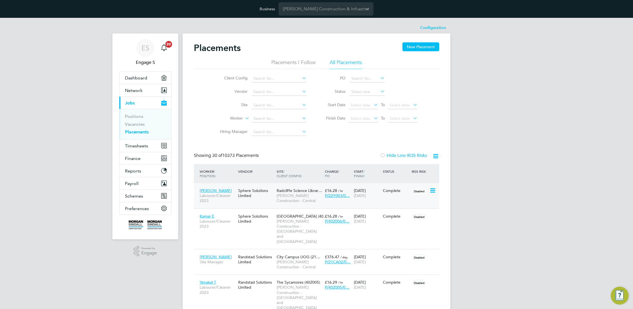
click at [289, 196] on span "Morgan Sindall Construction - Central" at bounding box center [299, 198] width 45 height 10
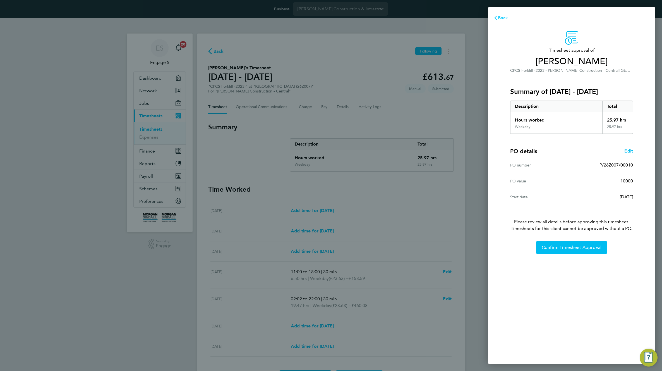
click at [502, 18] on span "Back" at bounding box center [503, 17] width 10 height 5
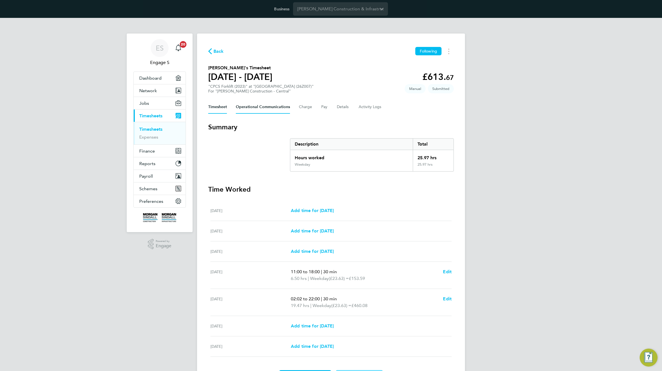
click at [264, 113] on Communications-tab "Operational Communications" at bounding box center [263, 106] width 54 height 13
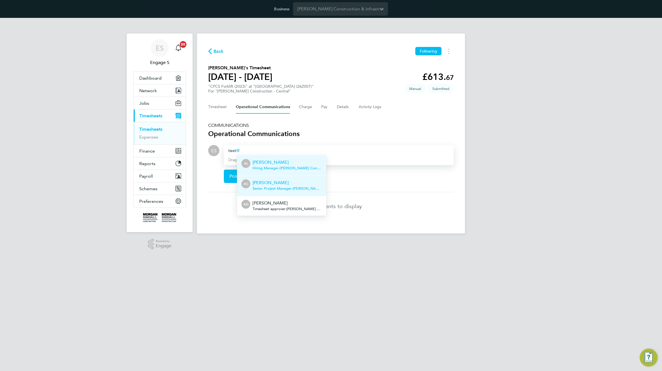
click at [294, 183] on p "[PERSON_NAME]" at bounding box center [287, 182] width 69 height 7
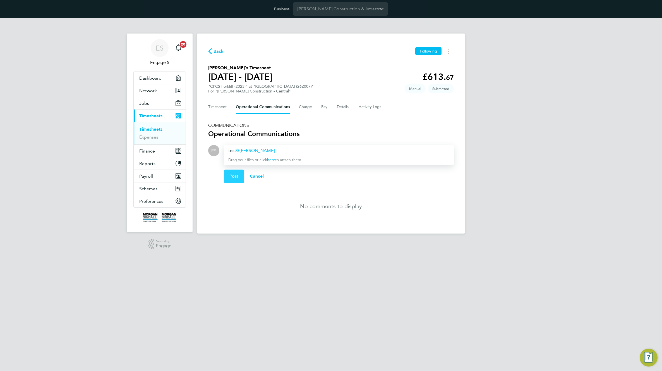
click at [229, 175] on span "Post" at bounding box center [233, 176] width 9 height 6
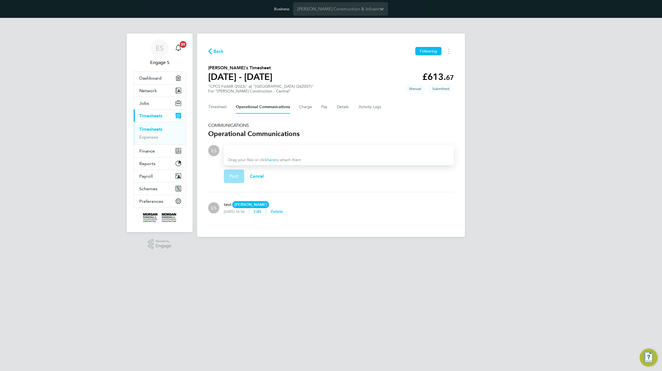
click at [266, 156] on div "Drag your files or click here to attach them" at bounding box center [339, 155] width 230 height 20
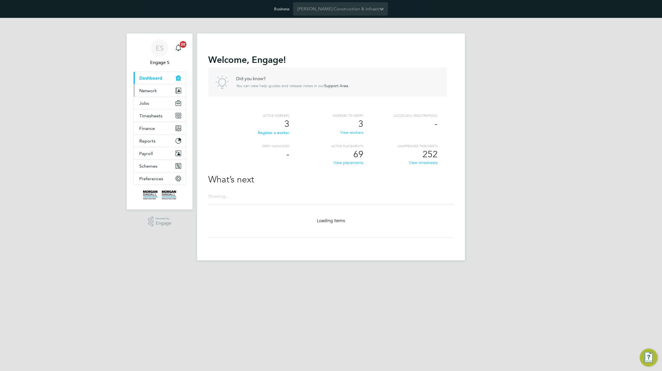
click at [155, 93] on span "Network" at bounding box center [148, 90] width 18 height 5
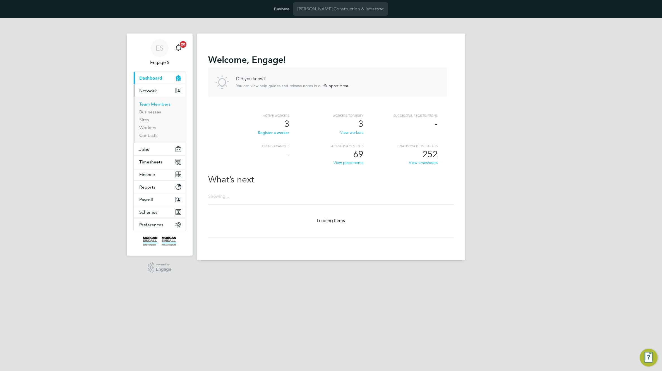
click at [151, 104] on link "Team Members" at bounding box center [154, 103] width 31 height 5
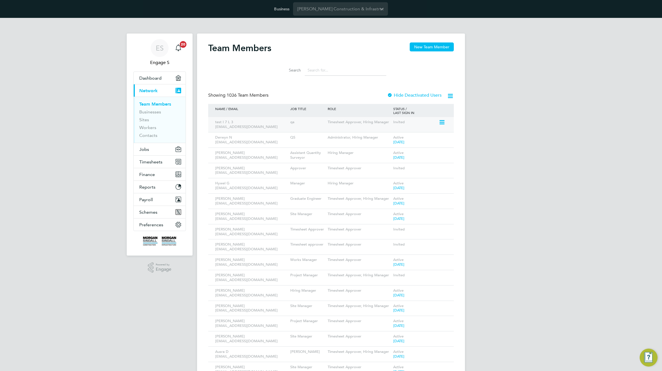
click at [443, 122] on icon at bounding box center [442, 122] width 6 height 7
click at [384, 135] on li "Edit User" at bounding box center [410, 135] width 67 height 8
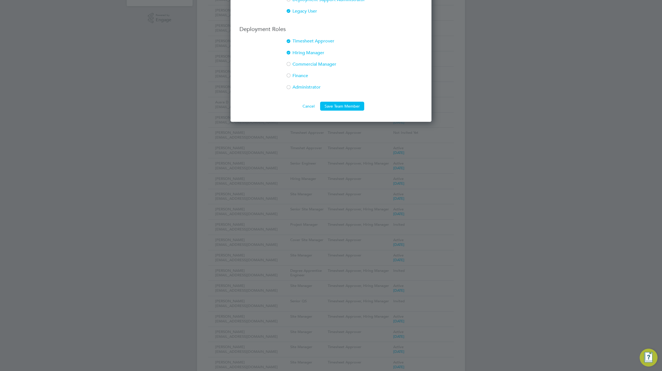
scroll to position [62, 0]
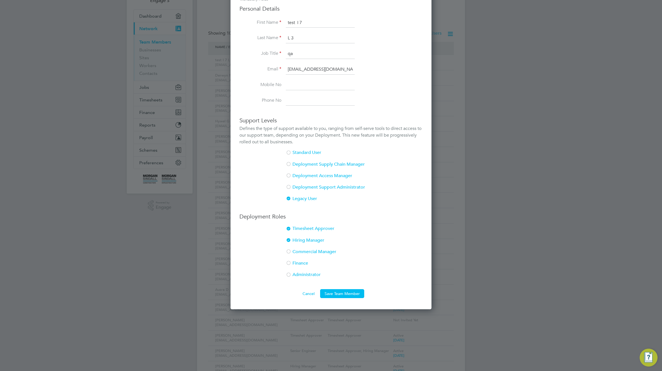
click at [310, 292] on button "Cancel" at bounding box center [308, 293] width 21 height 9
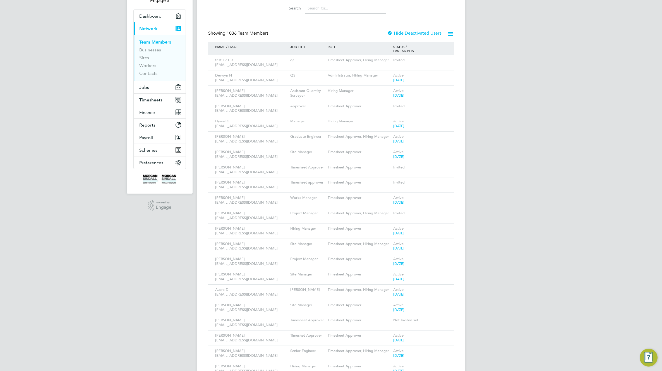
scroll to position [0, 0]
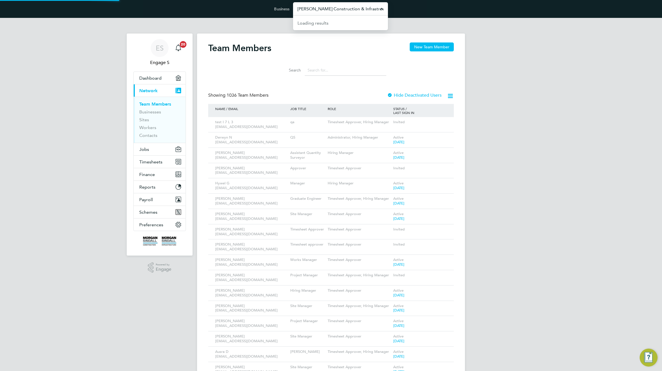
click at [341, 11] on input "Morgan Sindall Construction & Infrastructure Ltd" at bounding box center [340, 8] width 95 height 13
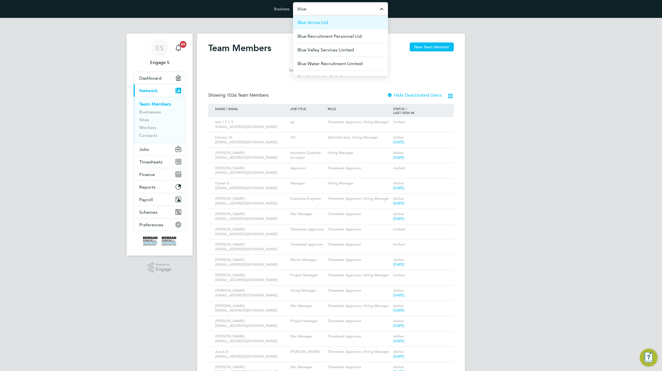
click at [328, 24] on span "Blue Arrow Ltd." at bounding box center [313, 22] width 32 height 7
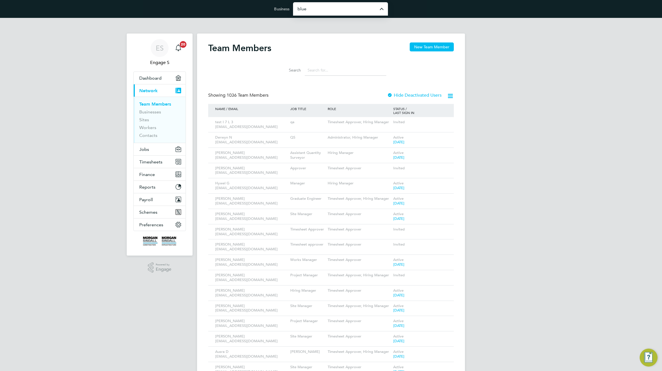
type input "Blue Arrow Ltd."
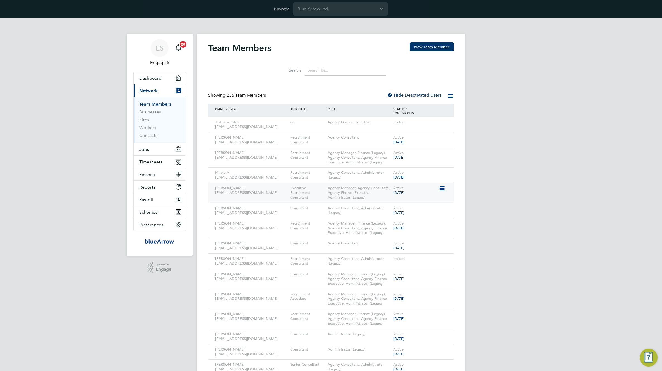
click at [442, 187] on icon at bounding box center [442, 188] width 6 height 7
click at [391, 200] on li "Edit User" at bounding box center [410, 201] width 67 height 8
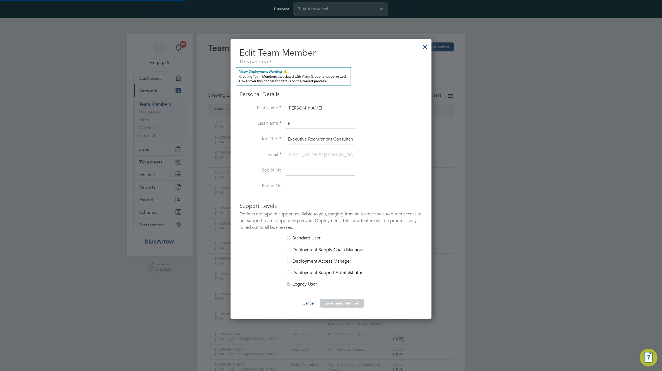
scroll to position [356, 201]
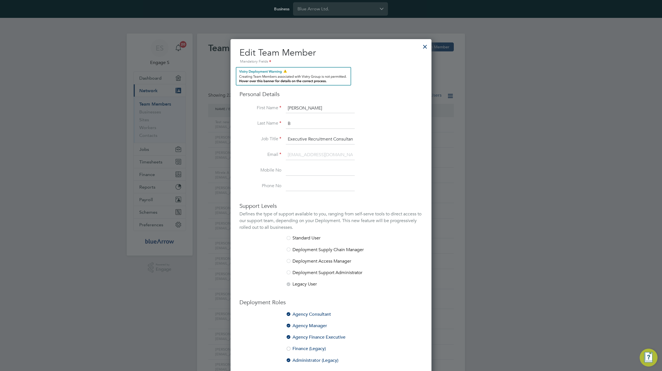
click at [427, 48] on div at bounding box center [425, 45] width 10 height 10
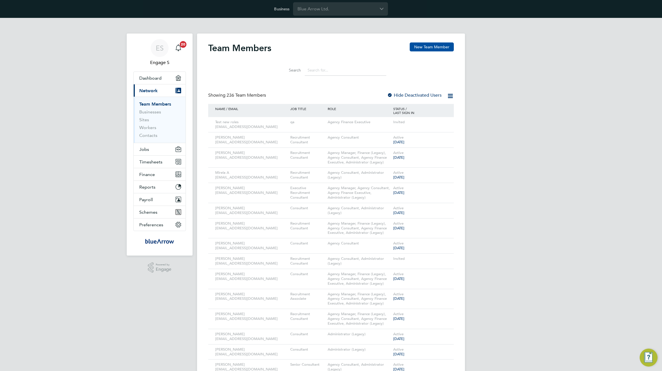
click at [435, 46] on button "New Team Member" at bounding box center [432, 46] width 44 height 9
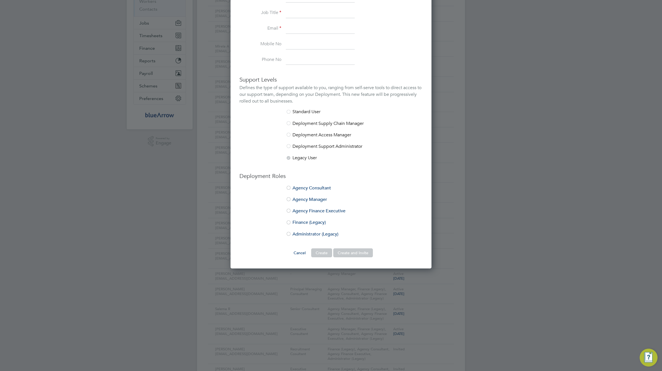
scroll to position [181, 0]
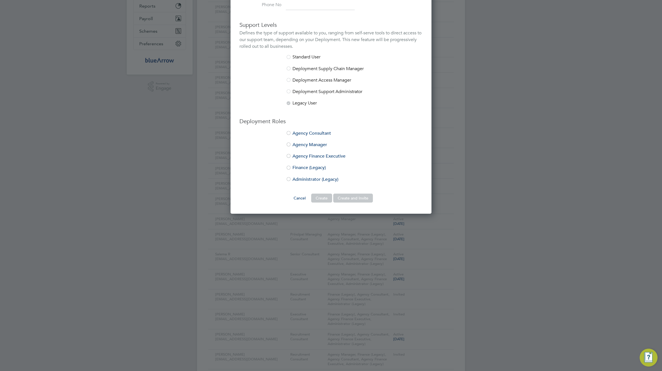
click at [293, 181] on li "Administrator (Legacy)" at bounding box center [330, 181] width 183 height 11
click at [357, 199] on button "Create and Invite" at bounding box center [353, 197] width 40 height 9
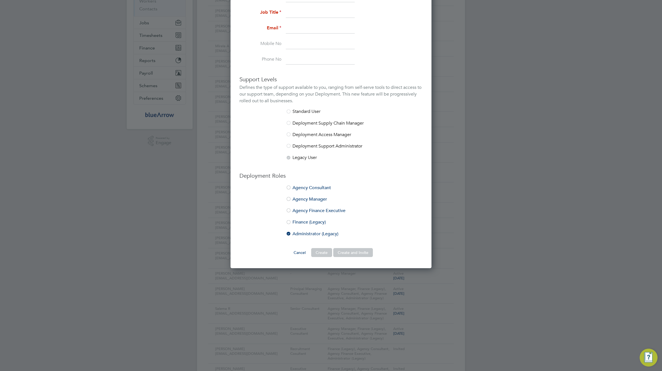
scroll to position [0, 0]
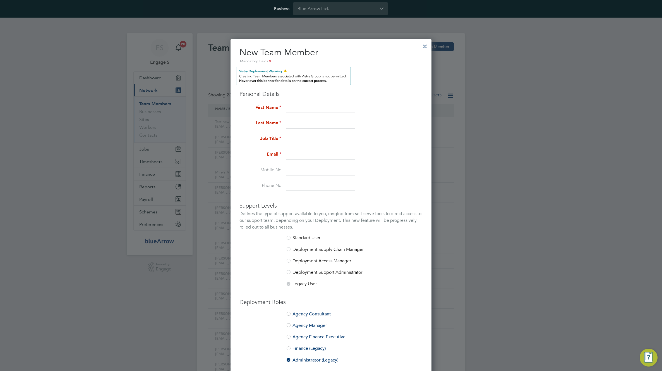
click at [306, 113] on li "First Name" at bounding box center [330, 111] width 183 height 16
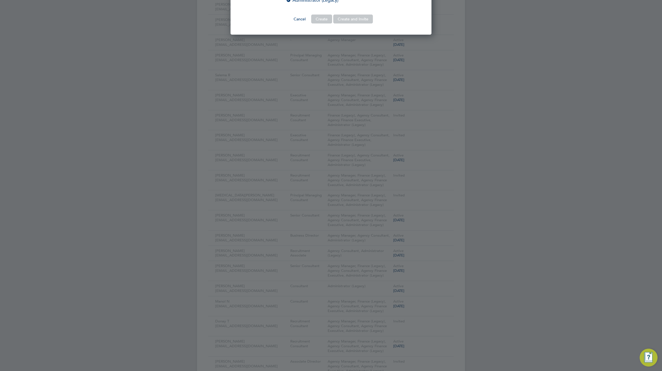
scroll to position [0, 0]
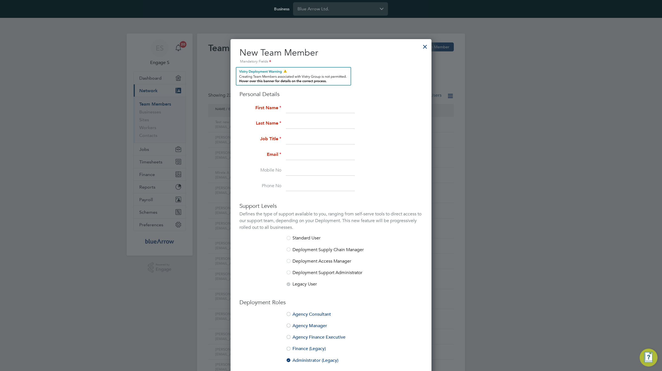
click at [299, 107] on input at bounding box center [320, 108] width 69 height 10
type input "test"
type input "testc4"
click at [256, 140] on label "Job Title" at bounding box center [260, 139] width 42 height 6
click at [297, 140] on input at bounding box center [320, 139] width 69 height 10
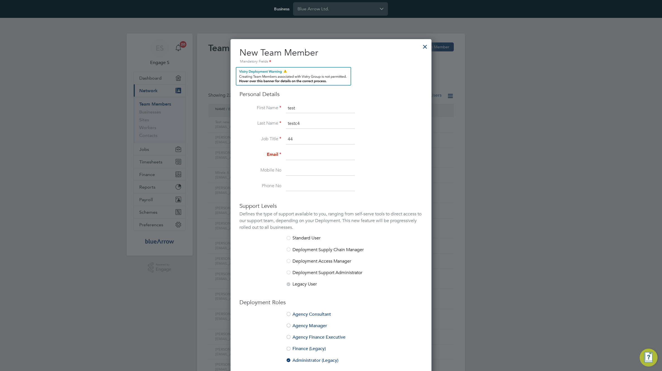
type input "44"
click at [290, 157] on input at bounding box center [320, 155] width 69 height 10
type input "444@gmail.com"
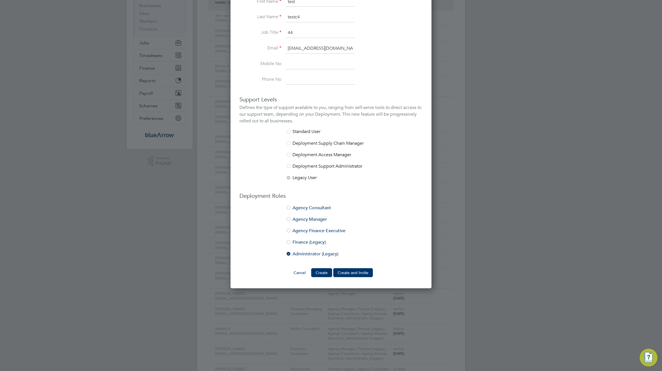
scroll to position [113, 0]
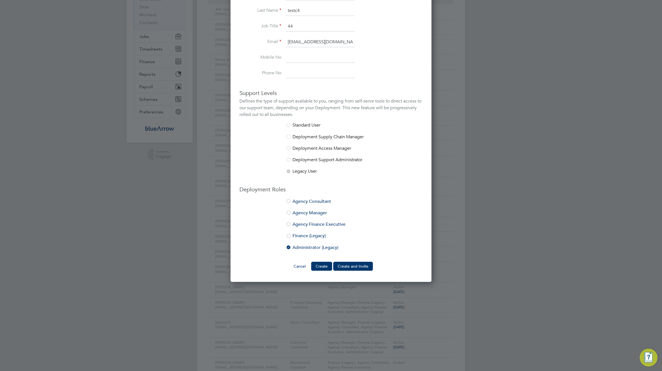
click at [308, 237] on li "Finance (Legacy)" at bounding box center [330, 238] width 183 height 11
drag, startPoint x: 355, startPoint y: 265, endPoint x: 337, endPoint y: 303, distance: 42.4
click at [355, 265] on button "Create and Invite" at bounding box center [353, 265] width 40 height 9
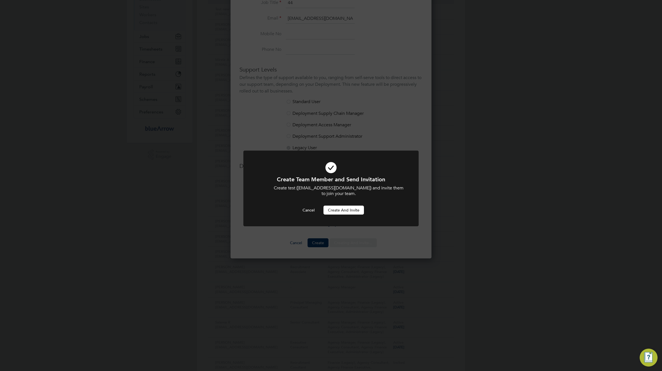
scroll to position [332, 201]
drag, startPoint x: 339, startPoint y: 203, endPoint x: 343, endPoint y: 211, distance: 9.6
click at [339, 205] on button "Create and invite" at bounding box center [343, 209] width 40 height 9
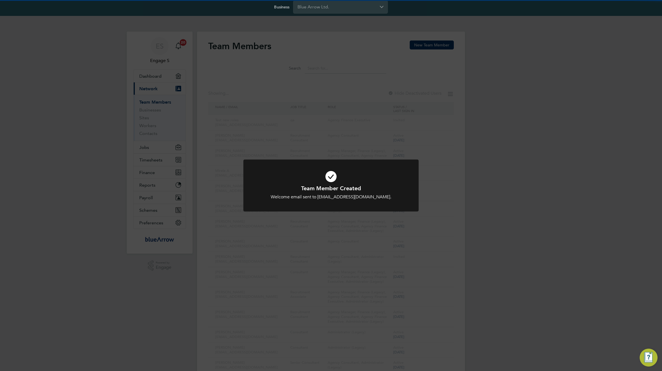
scroll to position [0, 0]
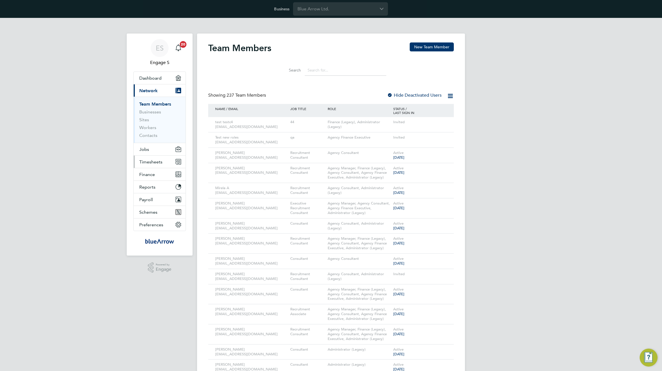
click at [153, 163] on span "Timesheets" at bounding box center [150, 161] width 23 height 5
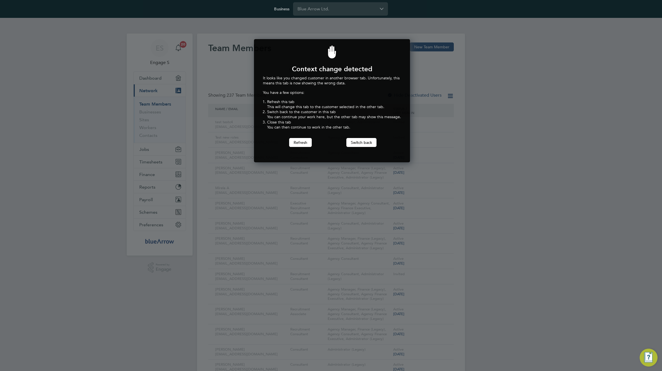
scroll to position [123, 154]
click at [358, 142] on button "Switch back" at bounding box center [361, 142] width 30 height 9
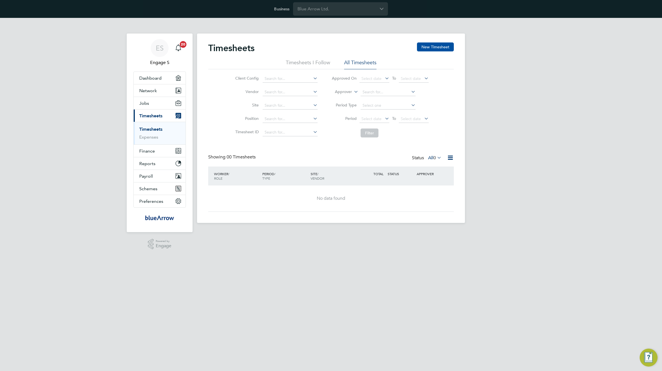
click at [430, 47] on button "New Timesheet" at bounding box center [435, 46] width 37 height 9
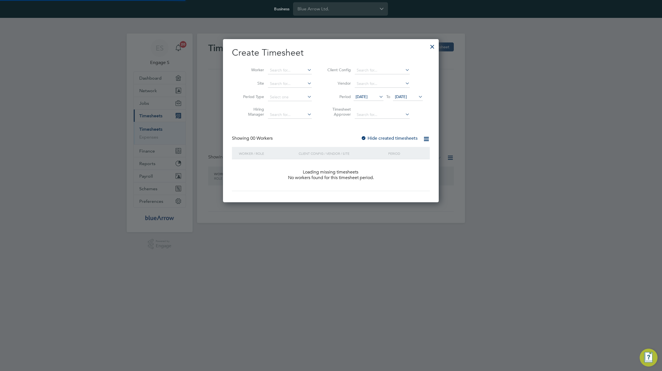
scroll to position [157, 216]
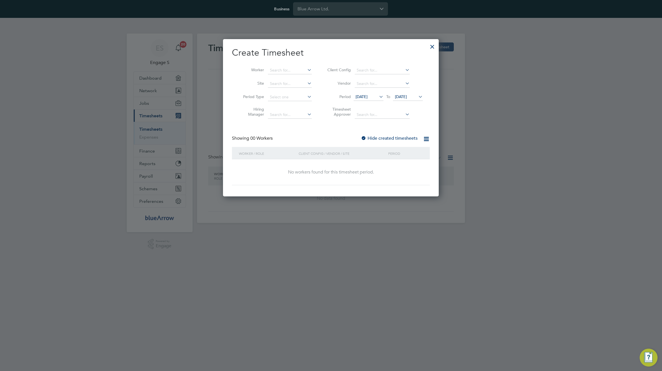
click at [433, 49] on div at bounding box center [432, 45] width 10 height 10
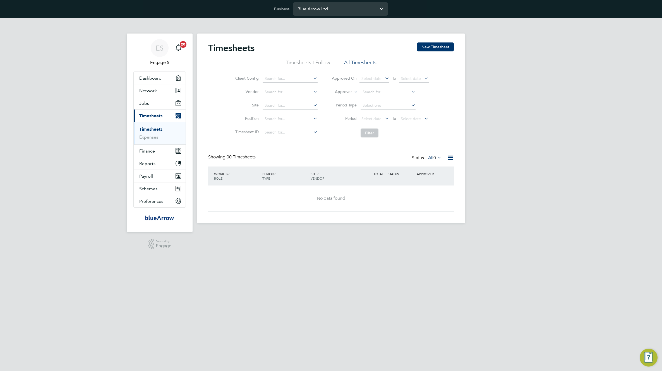
click at [326, 9] on input "Blue Arrow Ltd." at bounding box center [340, 8] width 95 height 13
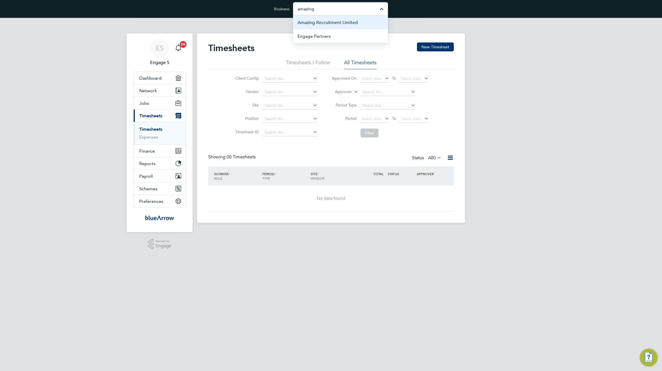
click at [322, 26] on li "Amazing Recruitment Limited" at bounding box center [340, 23] width 95 height 14
type input "Amazing Recruitment Limited"
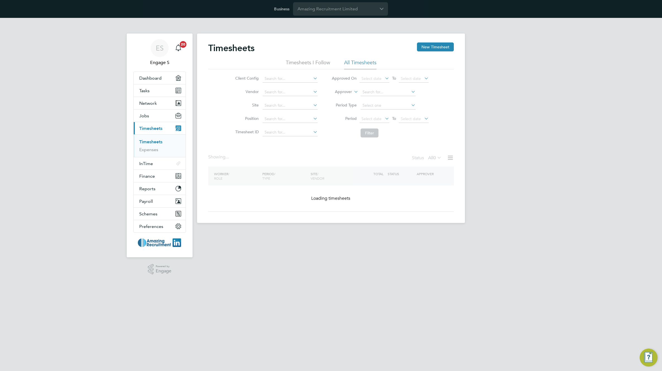
click at [348, 189] on div "Timesheets New Timesheet Timesheets I Follow All Timesheets Client Config Vendo…" at bounding box center [331, 126] width 246 height 169
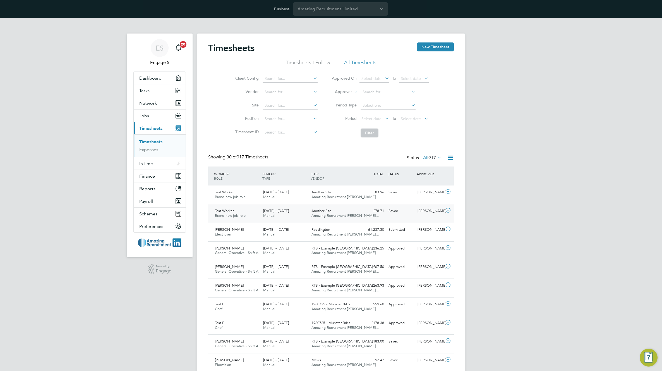
click at [306, 207] on div "[DATE] - [DATE] Manual" at bounding box center [285, 213] width 48 height 14
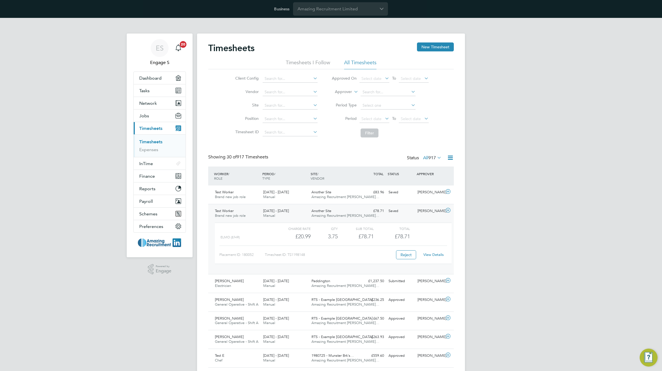
click at [437, 254] on link "View Details" at bounding box center [433, 254] width 20 height 5
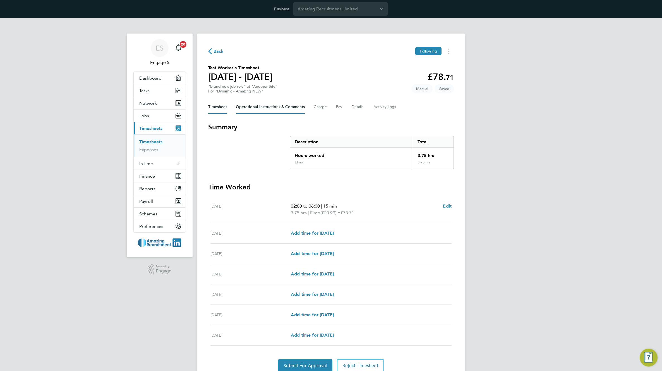
click at [265, 107] on Comments-tab "Operational Instructions & Comments" at bounding box center [270, 106] width 69 height 13
